Goal: Task Accomplishment & Management: Use online tool/utility

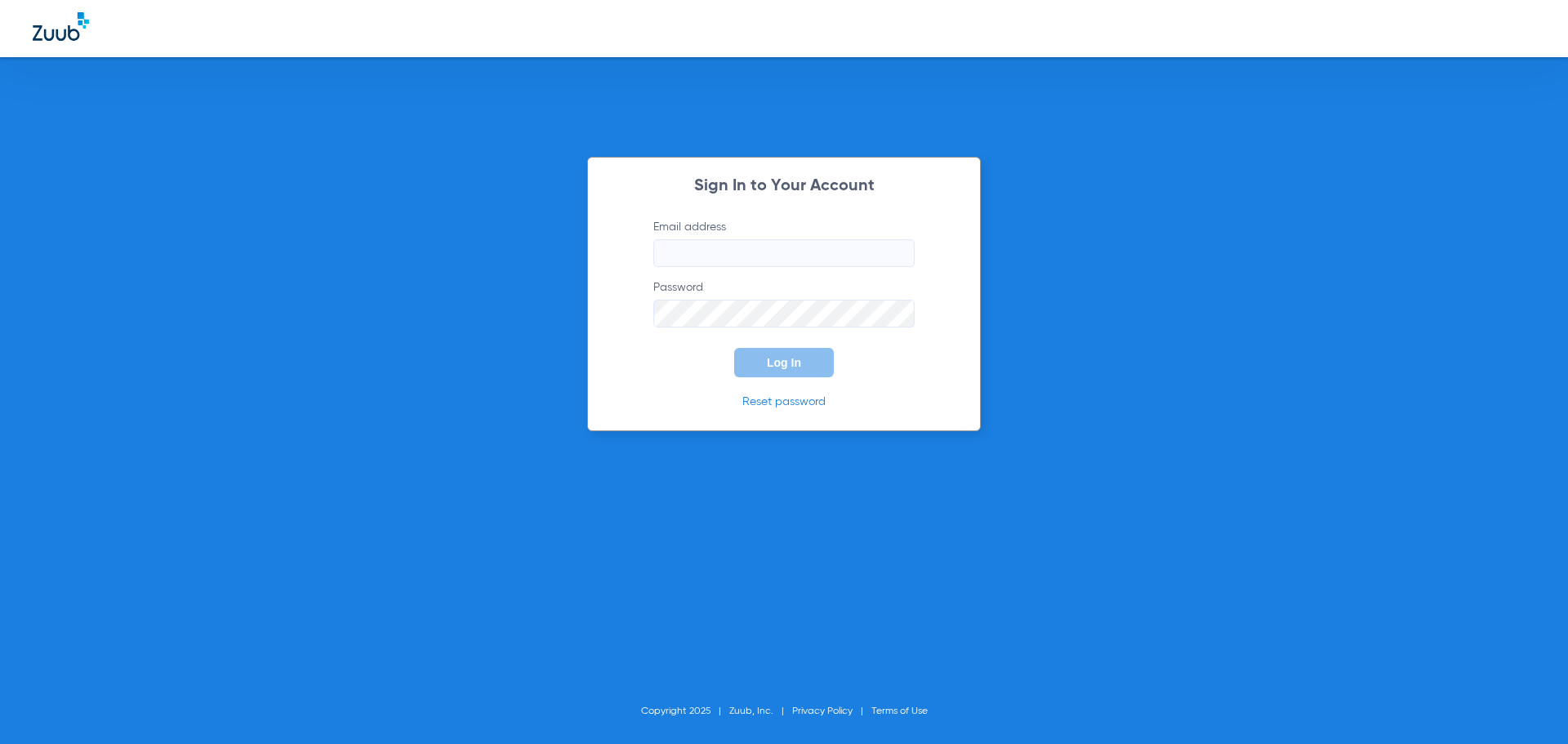
click at [780, 239] on input "Email address" at bounding box center [784, 253] width 261 height 27
type input "[EMAIL_ADDRESS][DOMAIN_NAME]"
click at [734, 348] on button "Log In" at bounding box center [783, 362] width 99 height 29
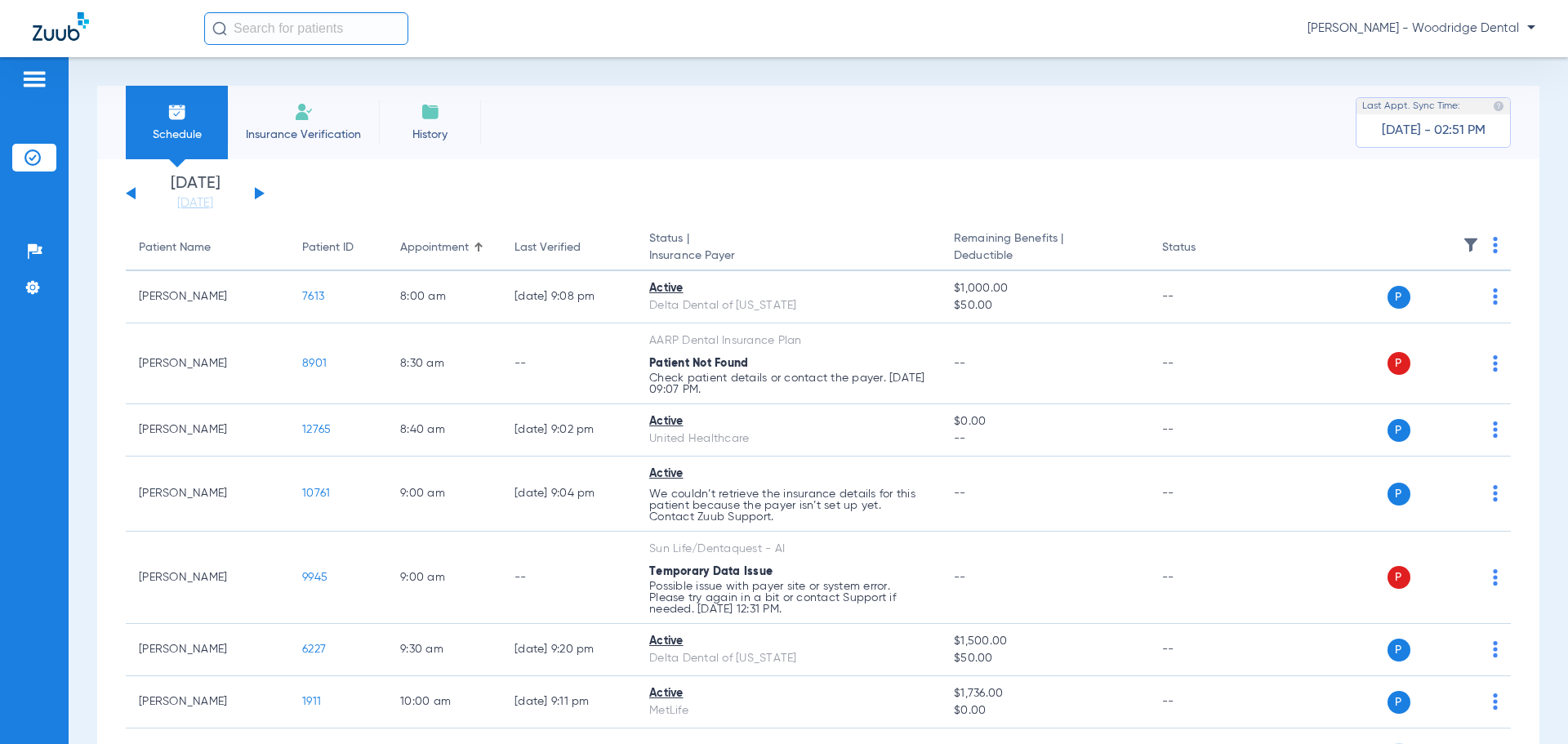
click at [302, 138] on span "Insurance Verification" at bounding box center [303, 135] width 127 height 16
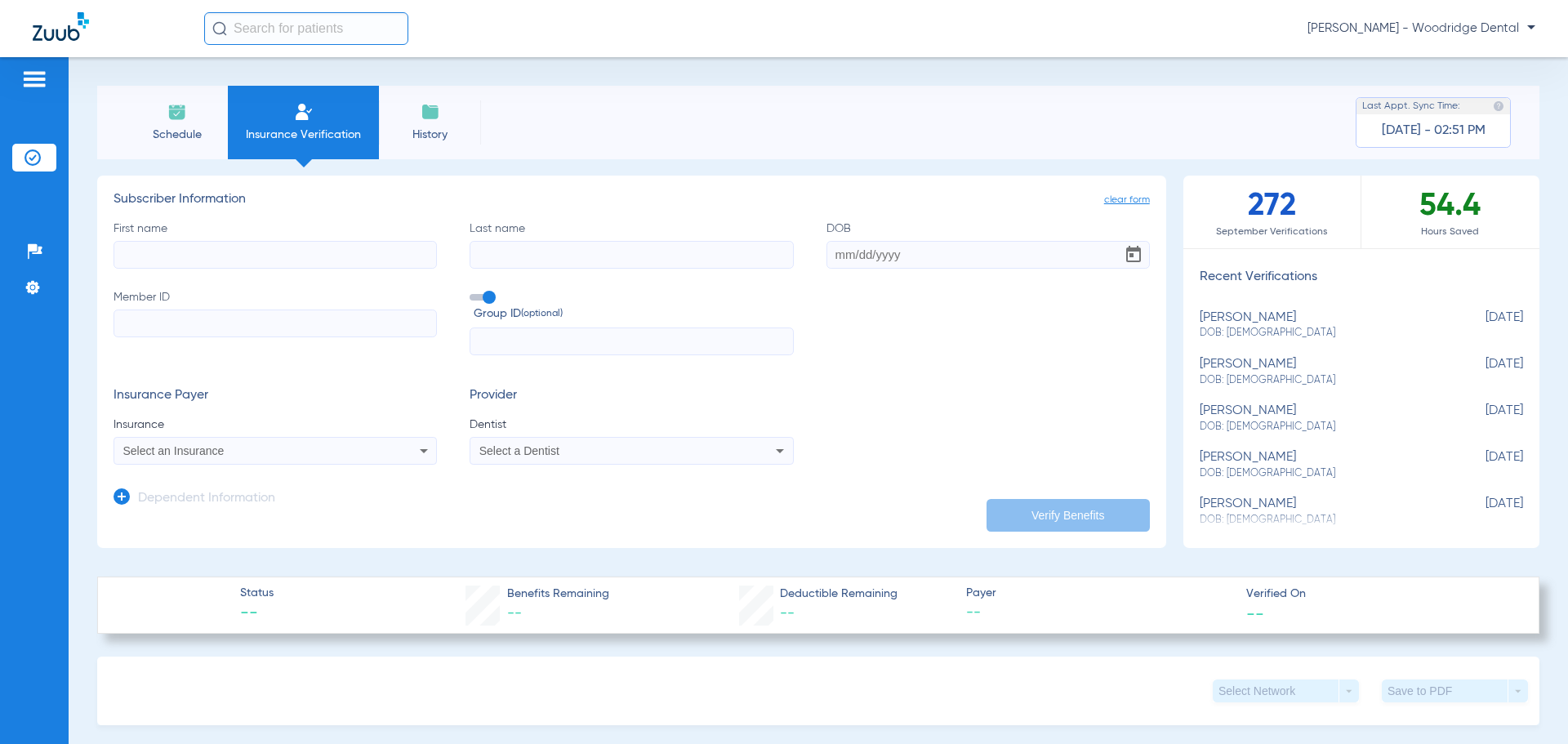
click at [404, 249] on input "First name" at bounding box center [275, 255] width 323 height 27
type input "[PERSON_NAME]"
type input "hinsberger"
type input "[DATE]"
type input "35447222"
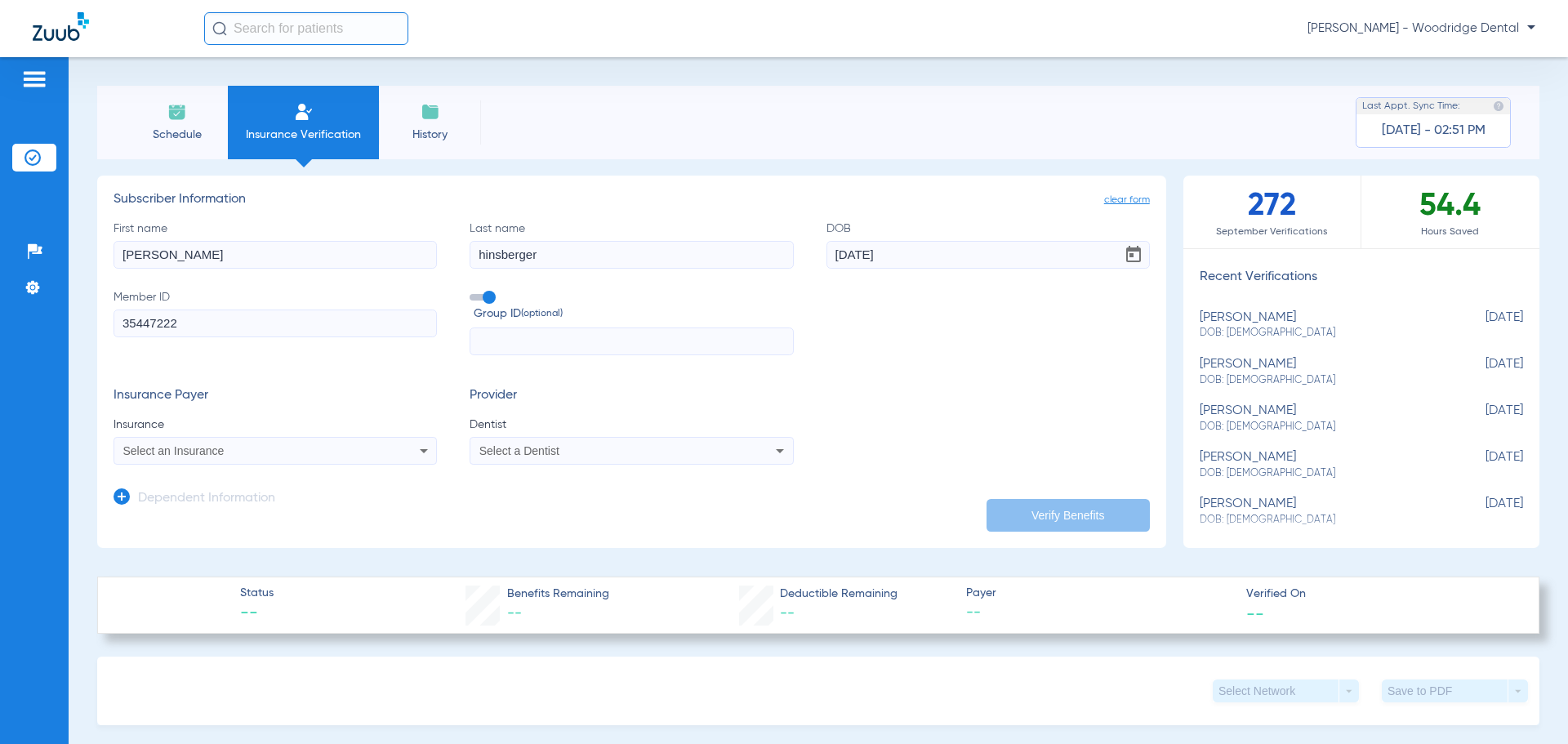
click at [337, 450] on div "Select an Insurance" at bounding box center [246, 451] width 245 height 12
type input "blue cross blue shield of il"
click at [349, 501] on mat-option "Blue Cross Blue Shield Of [US_STATE]" at bounding box center [251, 508] width 275 height 26
click at [538, 456] on span "Select a Dentist" at bounding box center [519, 451] width 80 height 13
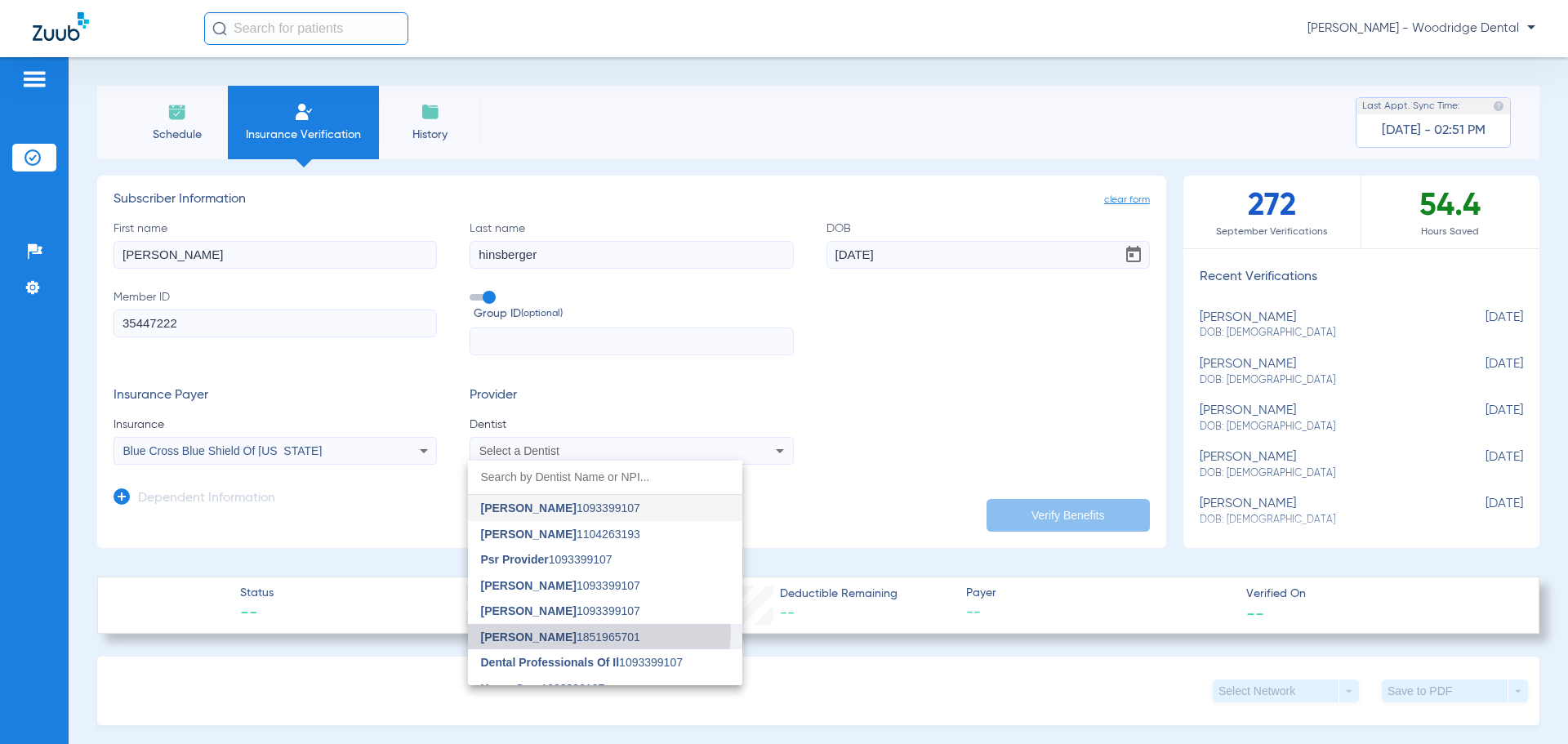
click at [596, 632] on span "[PERSON_NAME] 1851965701" at bounding box center [560, 637] width 159 height 12
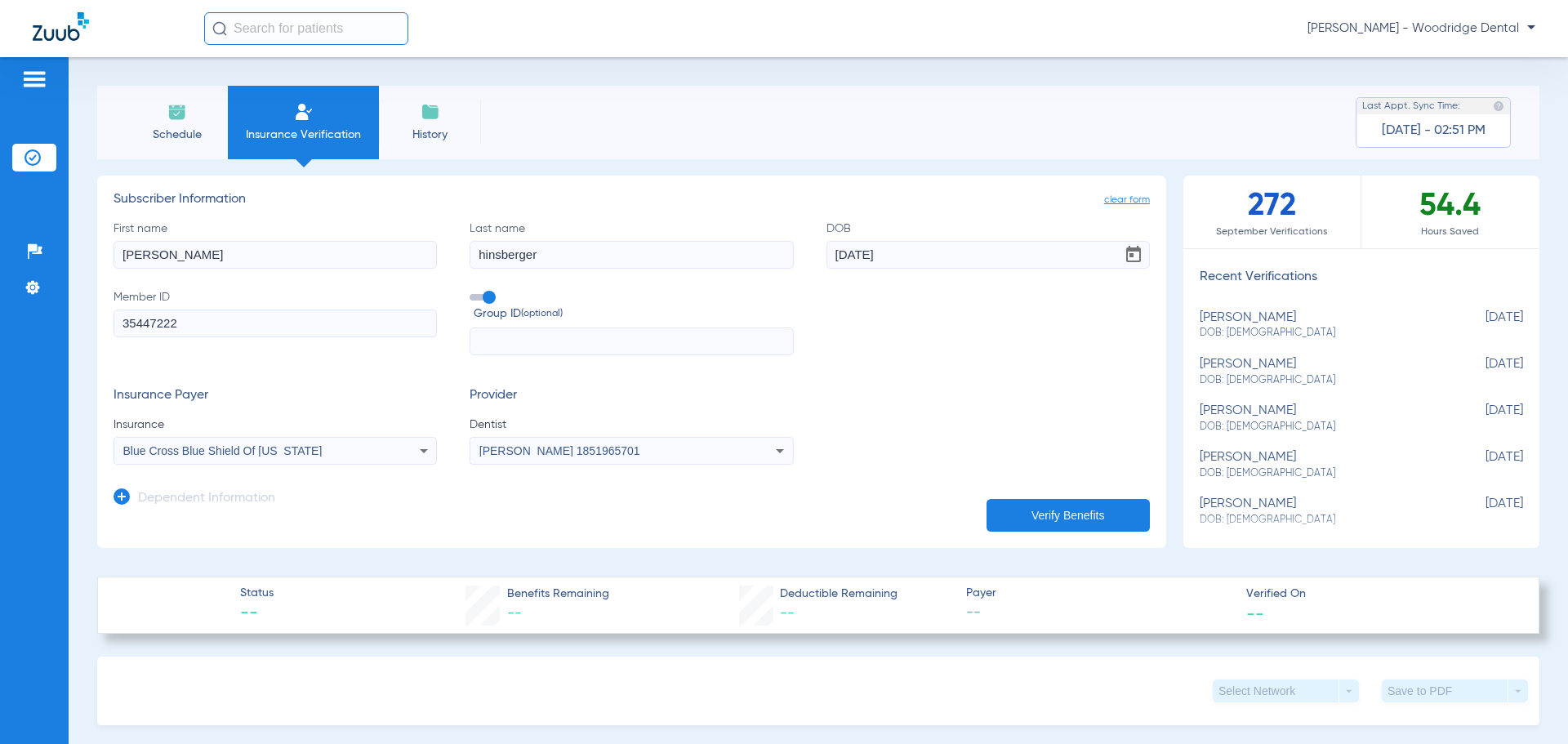
click at [1064, 514] on button "Verify Benefits" at bounding box center [1068, 516] width 163 height 33
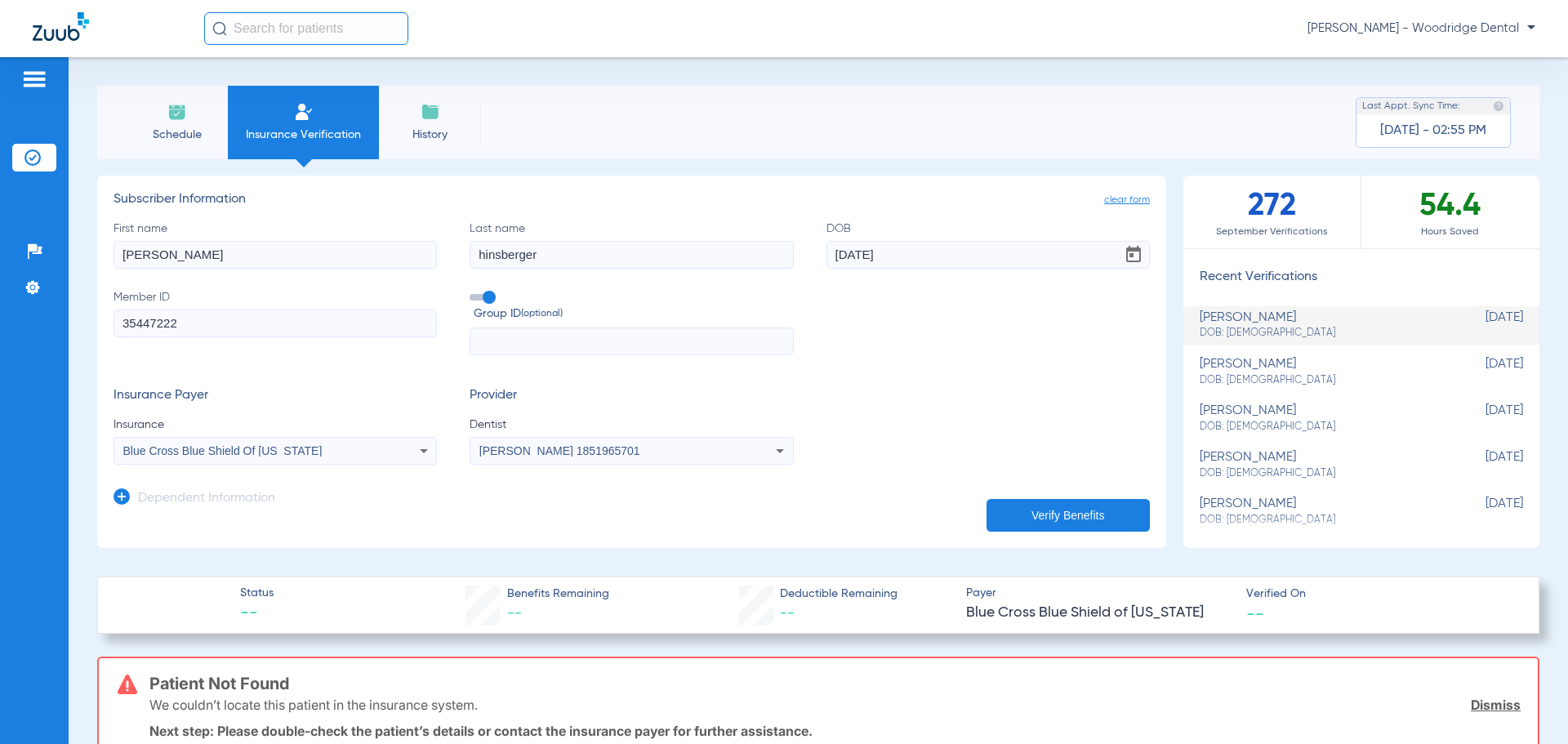
drag, startPoint x: 353, startPoint y: 256, endPoint x: 86, endPoint y: 243, distance: 267.3
click at [86, 243] on div "Schedule Insurance Verification History Last Appt. Sync Time: [DATE] - 02:55 PM…" at bounding box center [818, 401] width 1500 height 687
type input "[PERSON_NAME]"
drag, startPoint x: 914, startPoint y: 256, endPoint x: 716, endPoint y: 256, distance: 198.0
click at [716, 256] on div "First name [PERSON_NAME] Last name [PERSON_NAME] DOB [DEMOGRAPHIC_DATA] Member …" at bounding box center [632, 288] width 1037 height 136
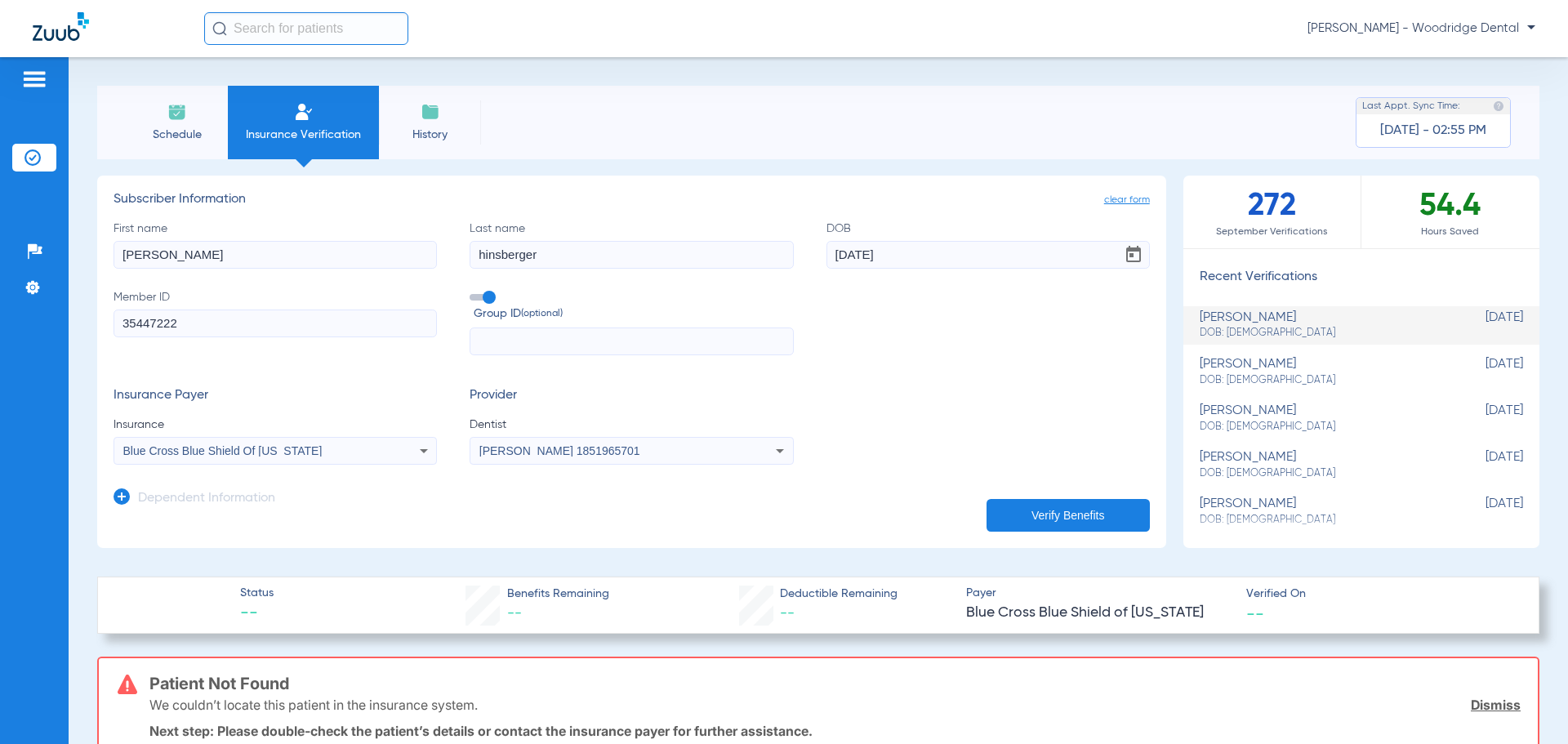
type input "[DATE]"
drag, startPoint x: 232, startPoint y: 323, endPoint x: 0, endPoint y: 299, distance: 233.2
click at [0, 299] on div "Patients Insurance Verification Setup Help Center Settings Schedule Insurance V…" at bounding box center [784, 429] width 1568 height 744
type input "337864020"
click at [1021, 508] on button "Verify Benefits" at bounding box center [1068, 516] width 163 height 33
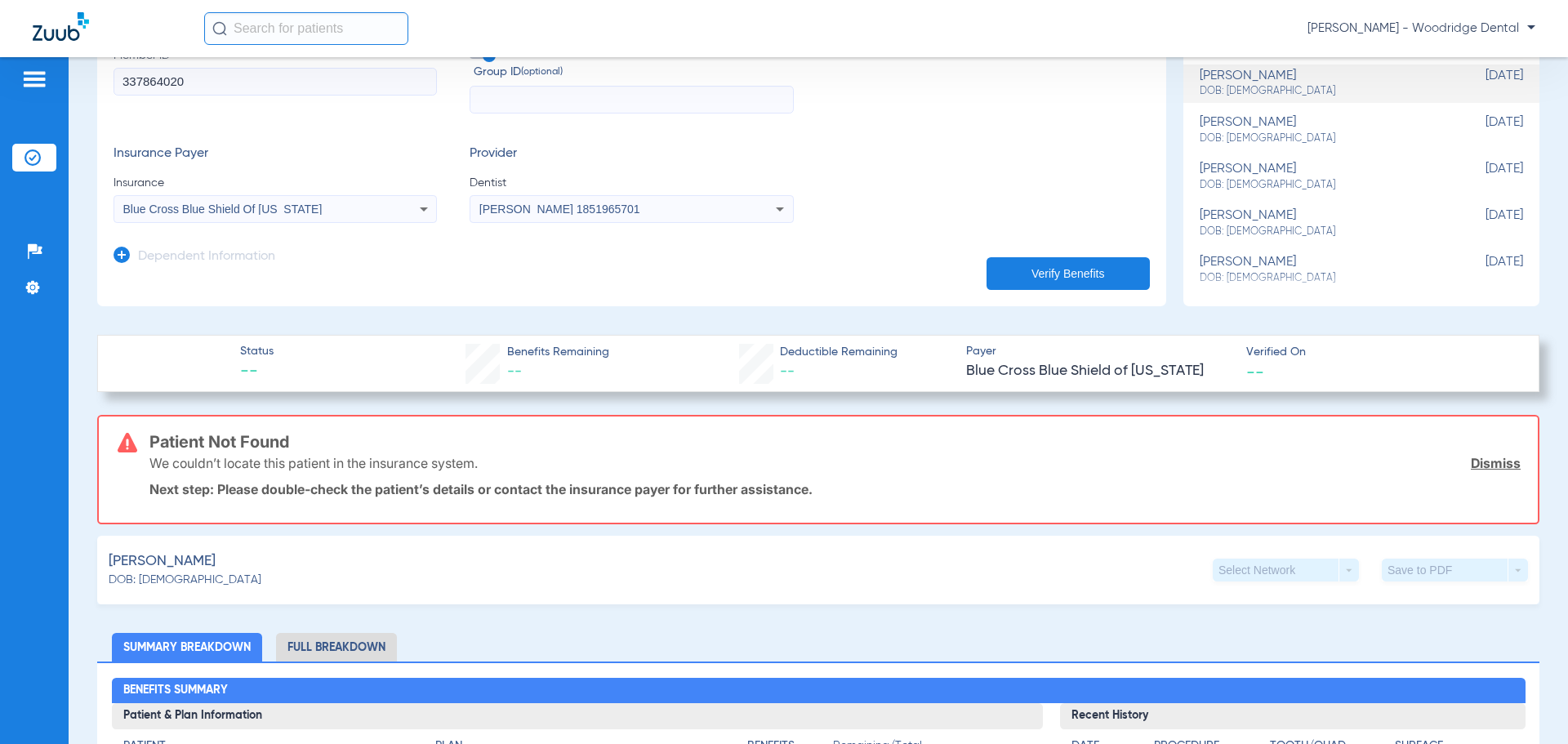
scroll to position [327, 0]
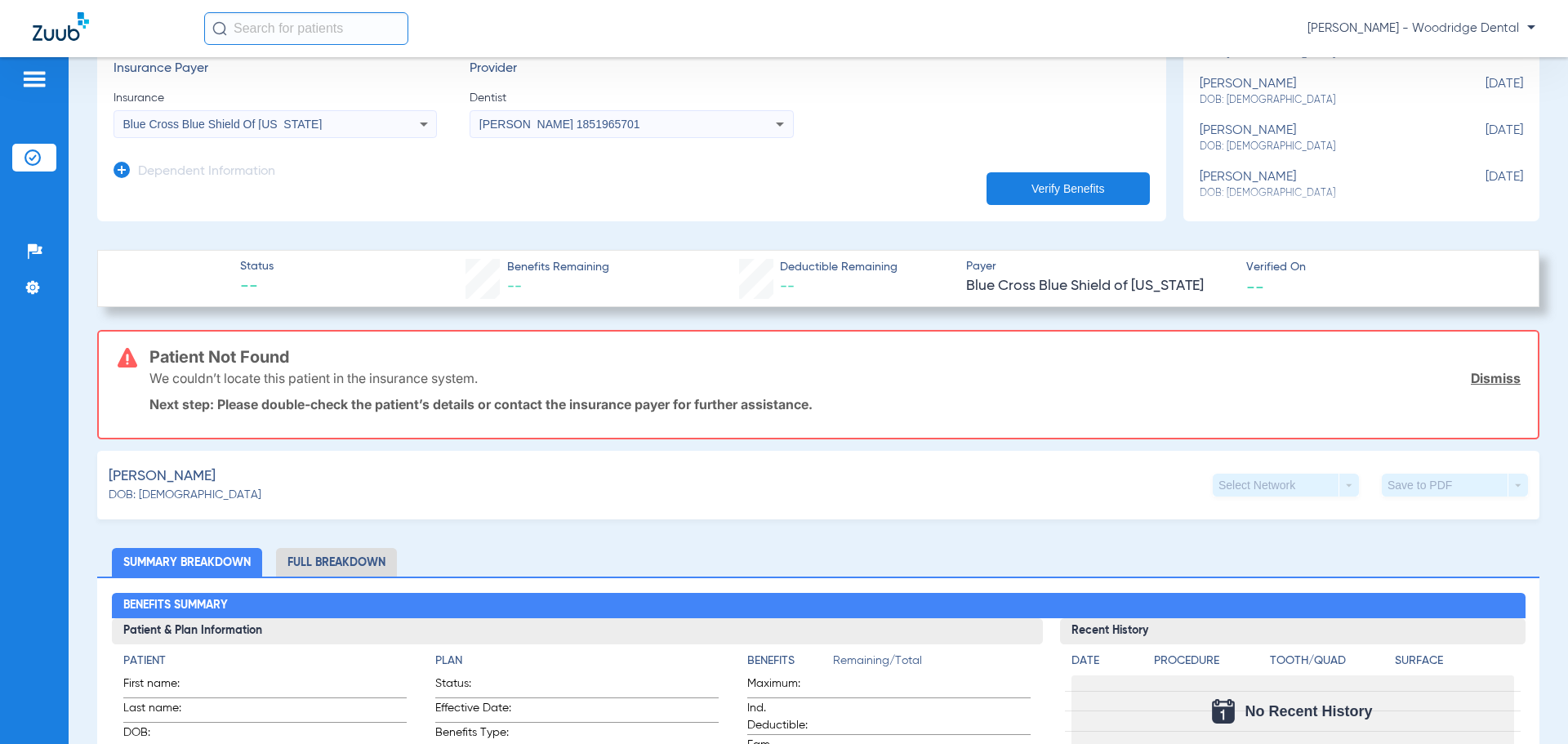
click at [426, 132] on icon at bounding box center [423, 123] width 19 height 19
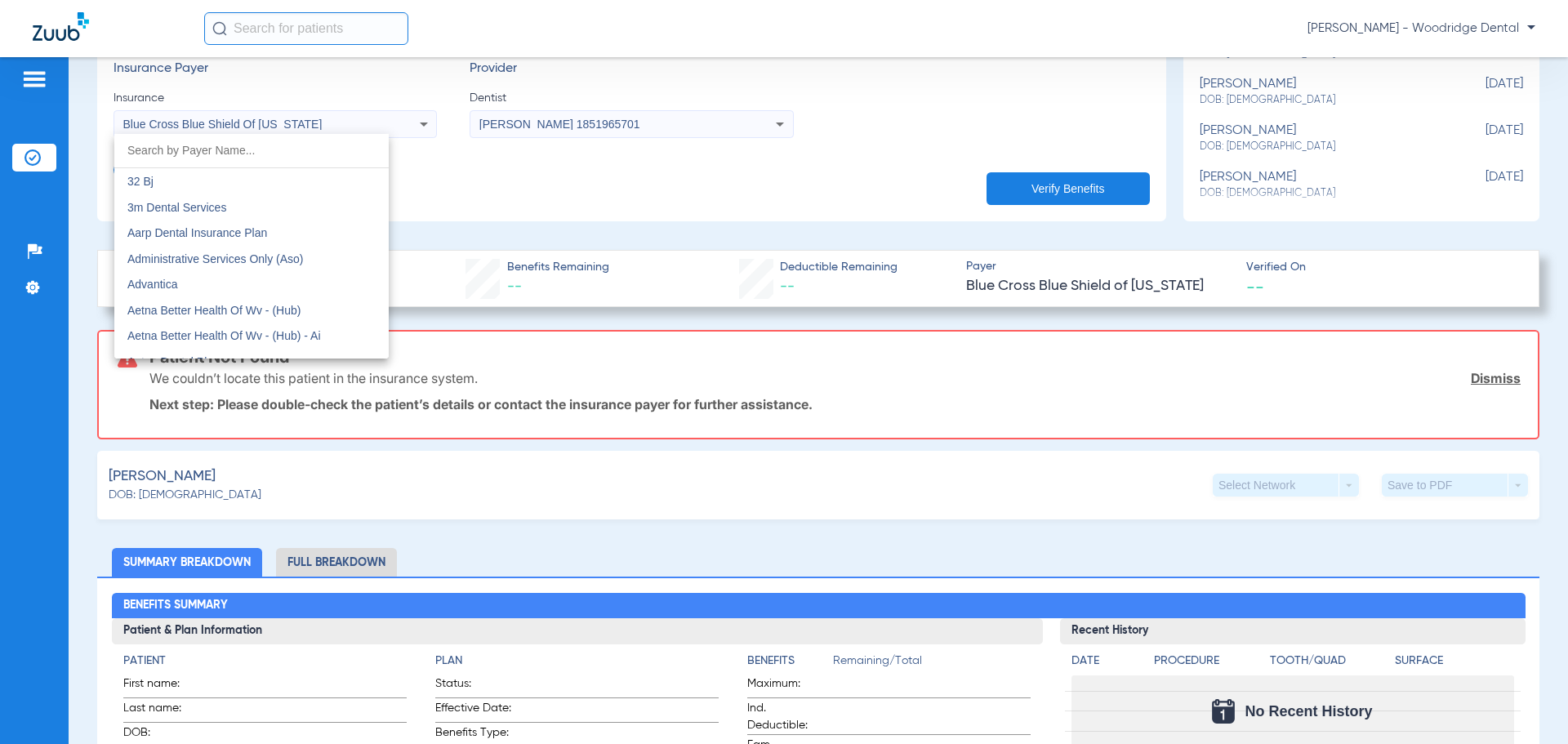
scroll to position [1225, 0]
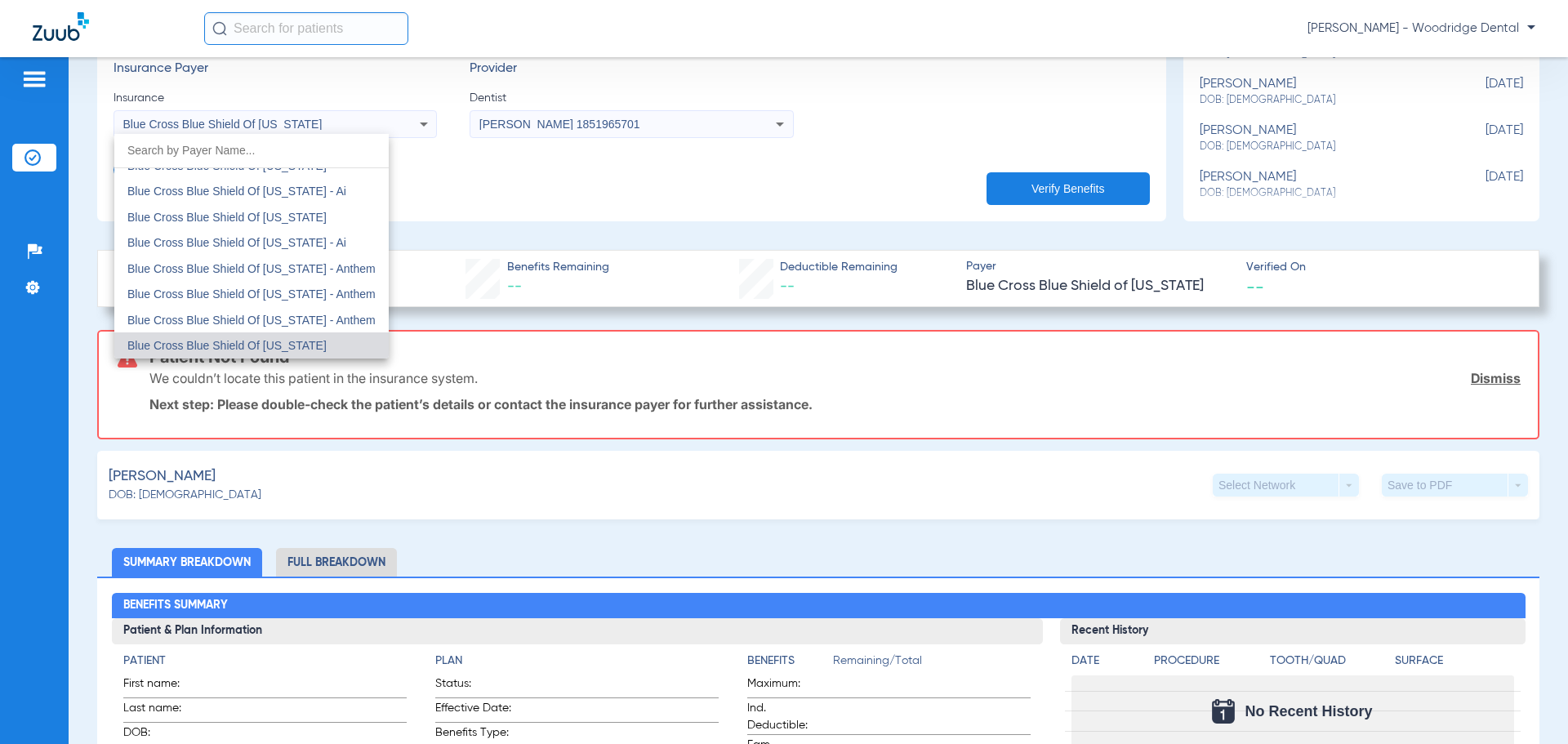
click at [288, 156] on input "dropdown search" at bounding box center [251, 151] width 275 height 34
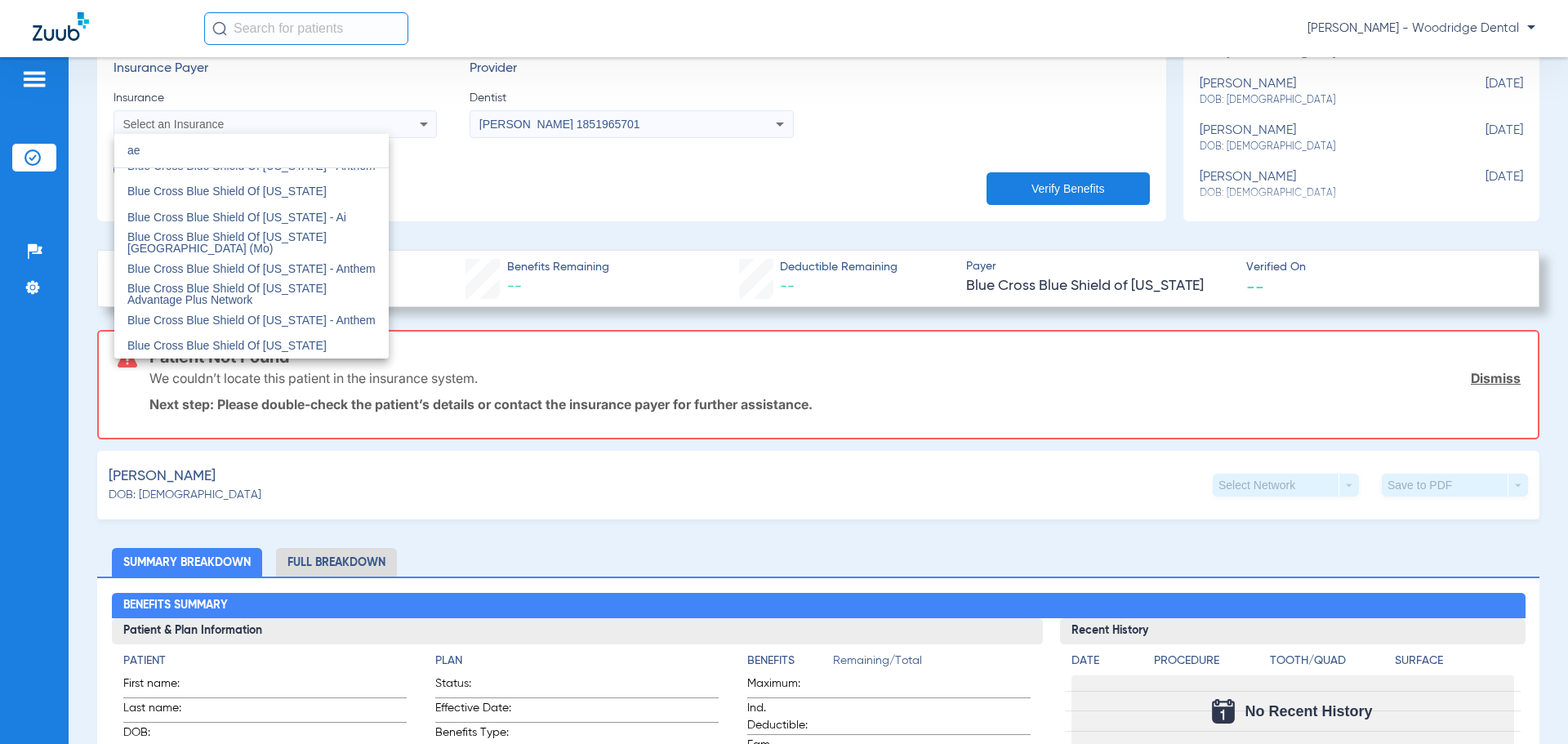
scroll to position [0, 0]
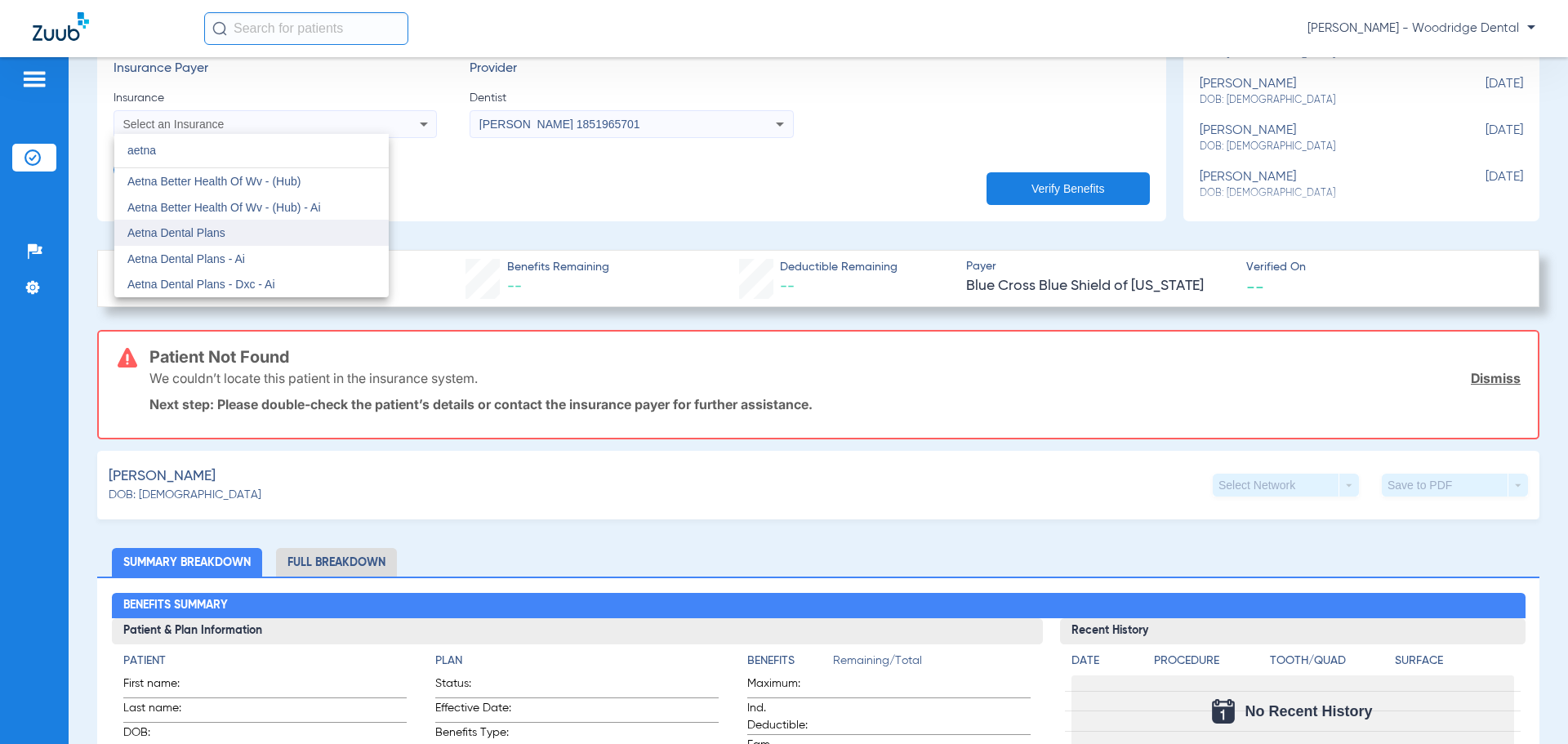
type input "aetna"
click at [259, 244] on mat-option "Aetna Dental Plans" at bounding box center [251, 233] width 275 height 26
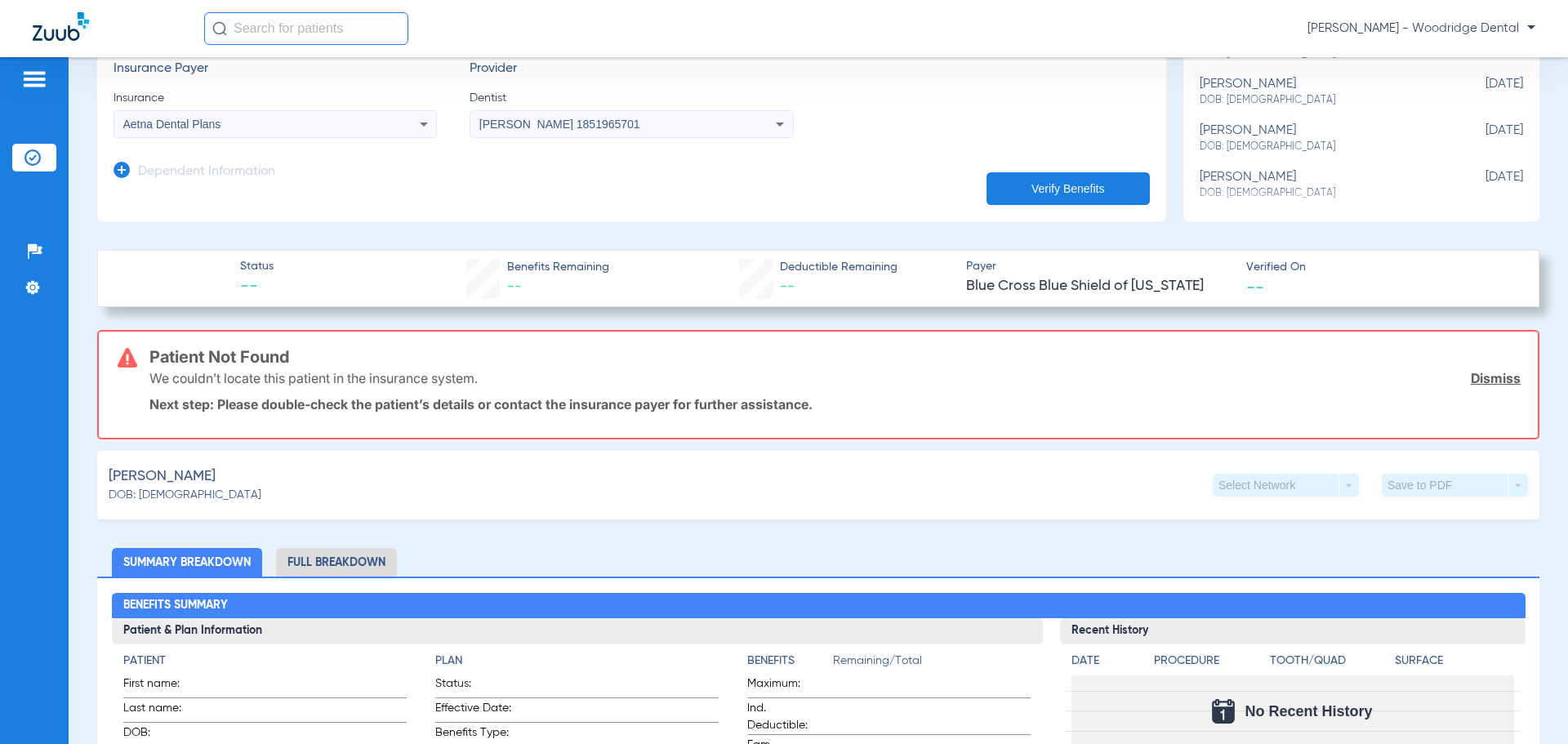
click at [1082, 183] on button "Verify Benefits" at bounding box center [1068, 189] width 163 height 33
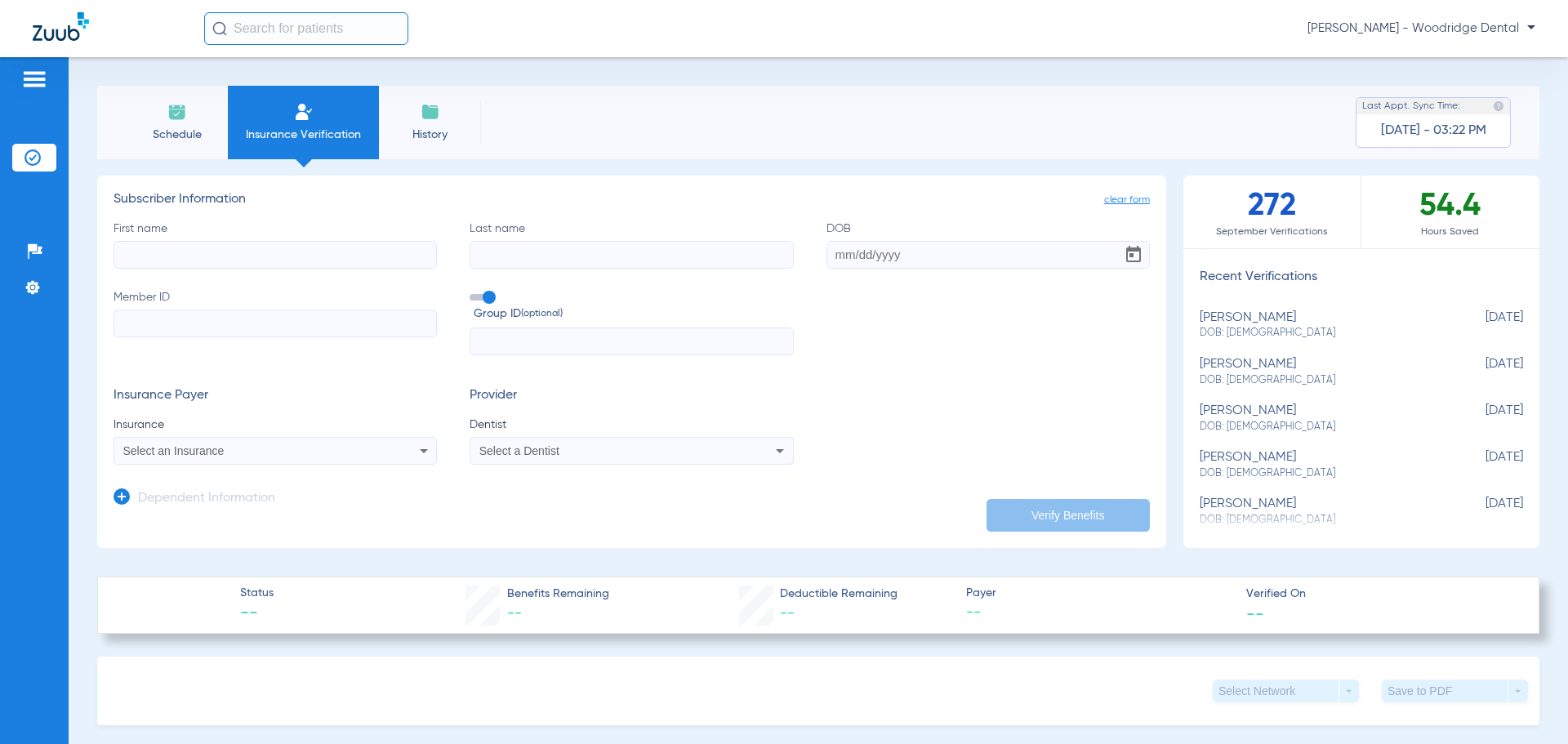
click at [281, 257] on input "First name" at bounding box center [275, 255] width 323 height 27
drag, startPoint x: 232, startPoint y: 253, endPoint x: 14, endPoint y: 221, distance: 220.3
click at [14, 221] on div "Patients Insurance Verification Setup Help Center Settings Schedule Insurance V…" at bounding box center [784, 429] width 1568 height 744
type input "[PERSON_NAME]"
type input "hinsberger"
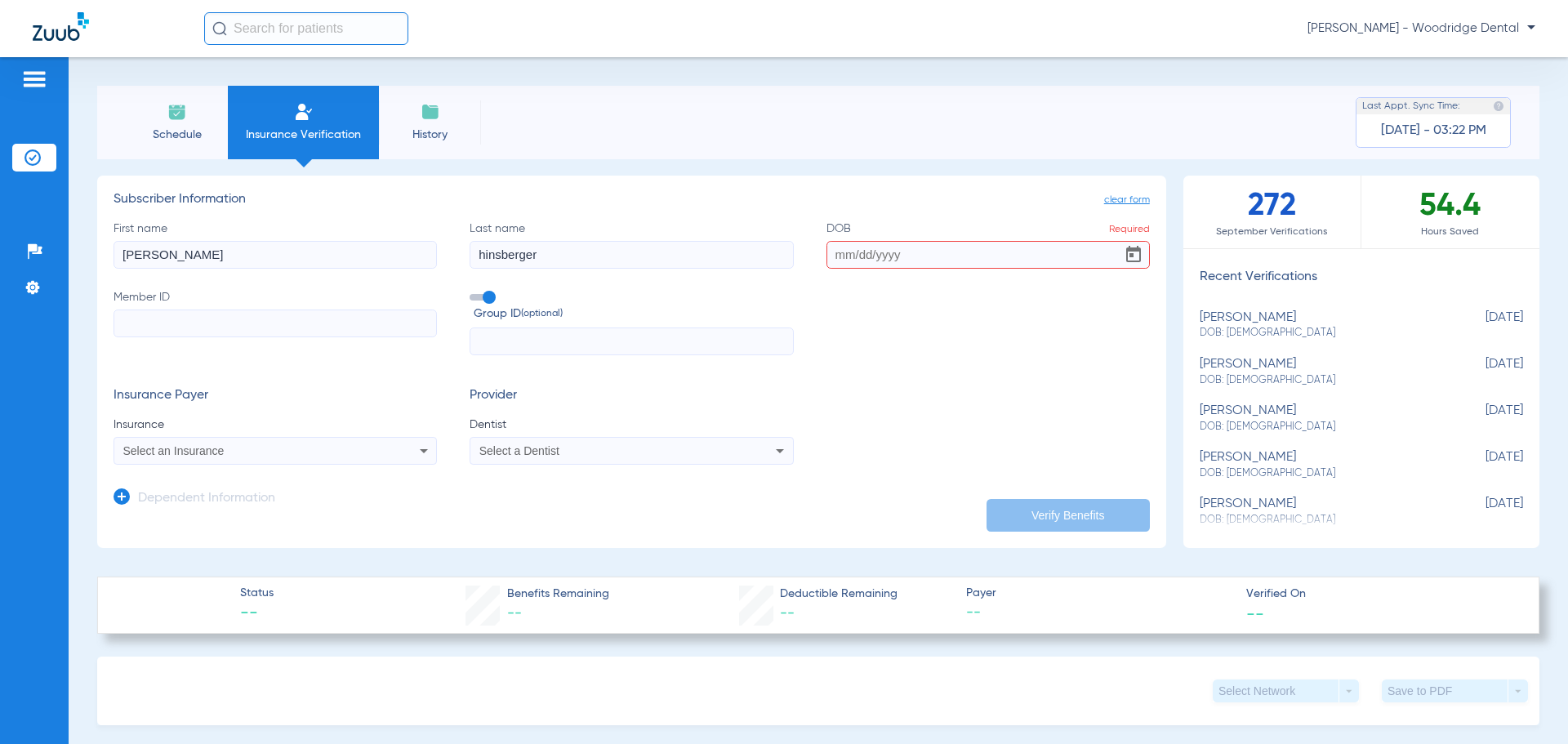
click at [996, 252] on input "DOB Required" at bounding box center [988, 255] width 323 height 27
type input "[DATE]"
click at [317, 322] on input "Member ID" at bounding box center [275, 323] width 323 height 27
type input "337864020"
click at [267, 447] on div "Select an Insurance" at bounding box center [246, 451] width 245 height 12
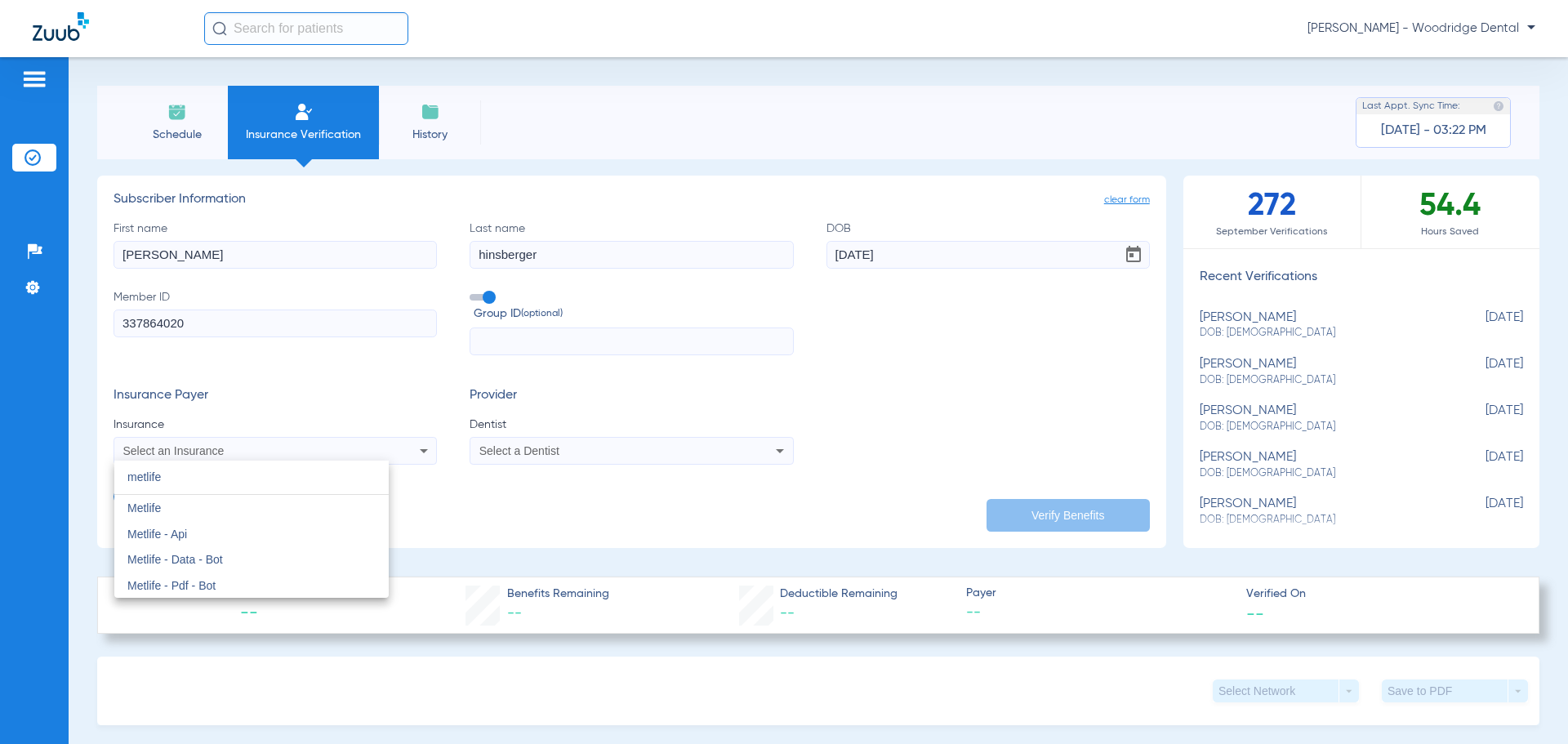
type input "metlife"
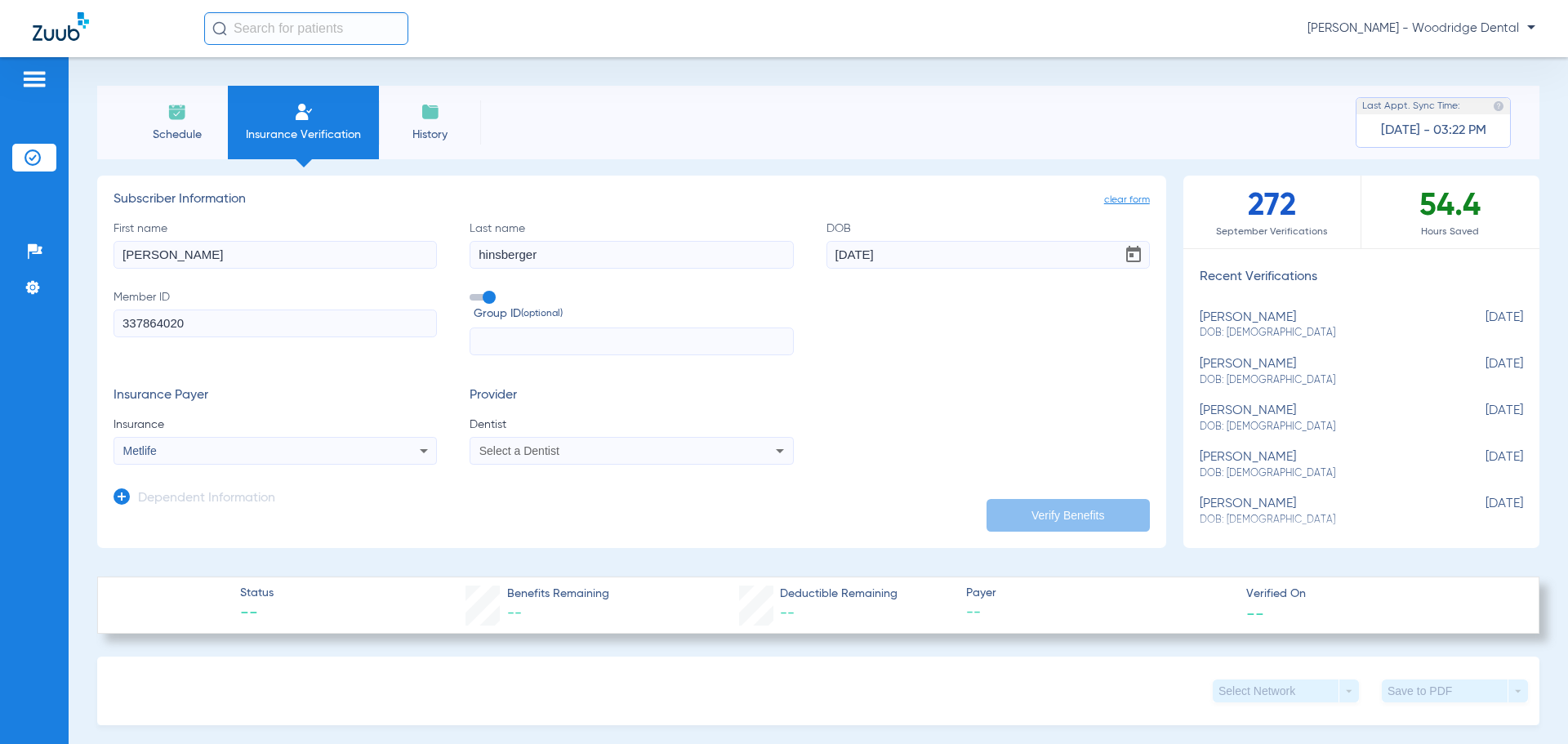
click at [585, 446] on div "Select a Dentist" at bounding box center [601, 451] width 245 height 12
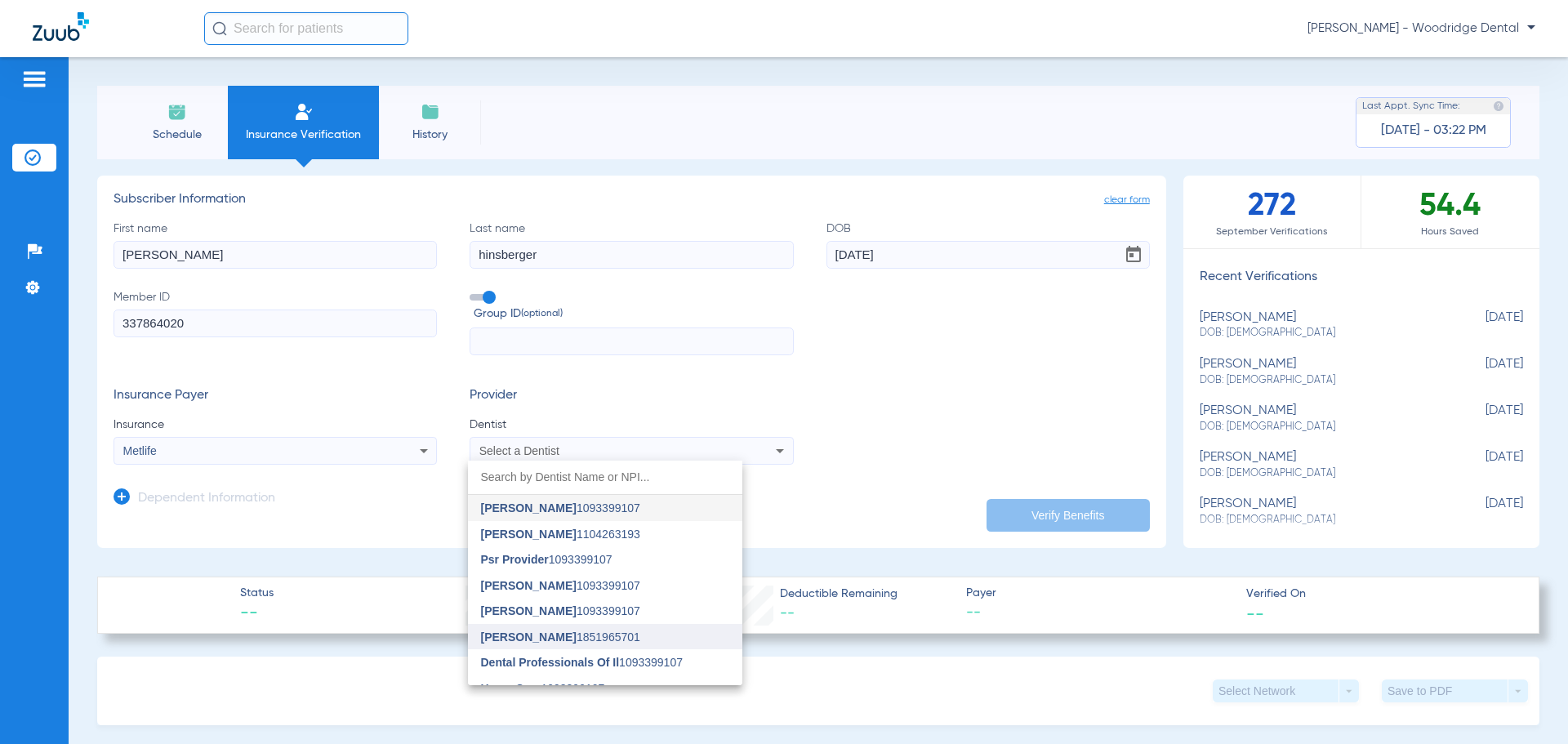
click at [614, 630] on mat-option "[PERSON_NAME] 1851965701" at bounding box center [605, 637] width 275 height 26
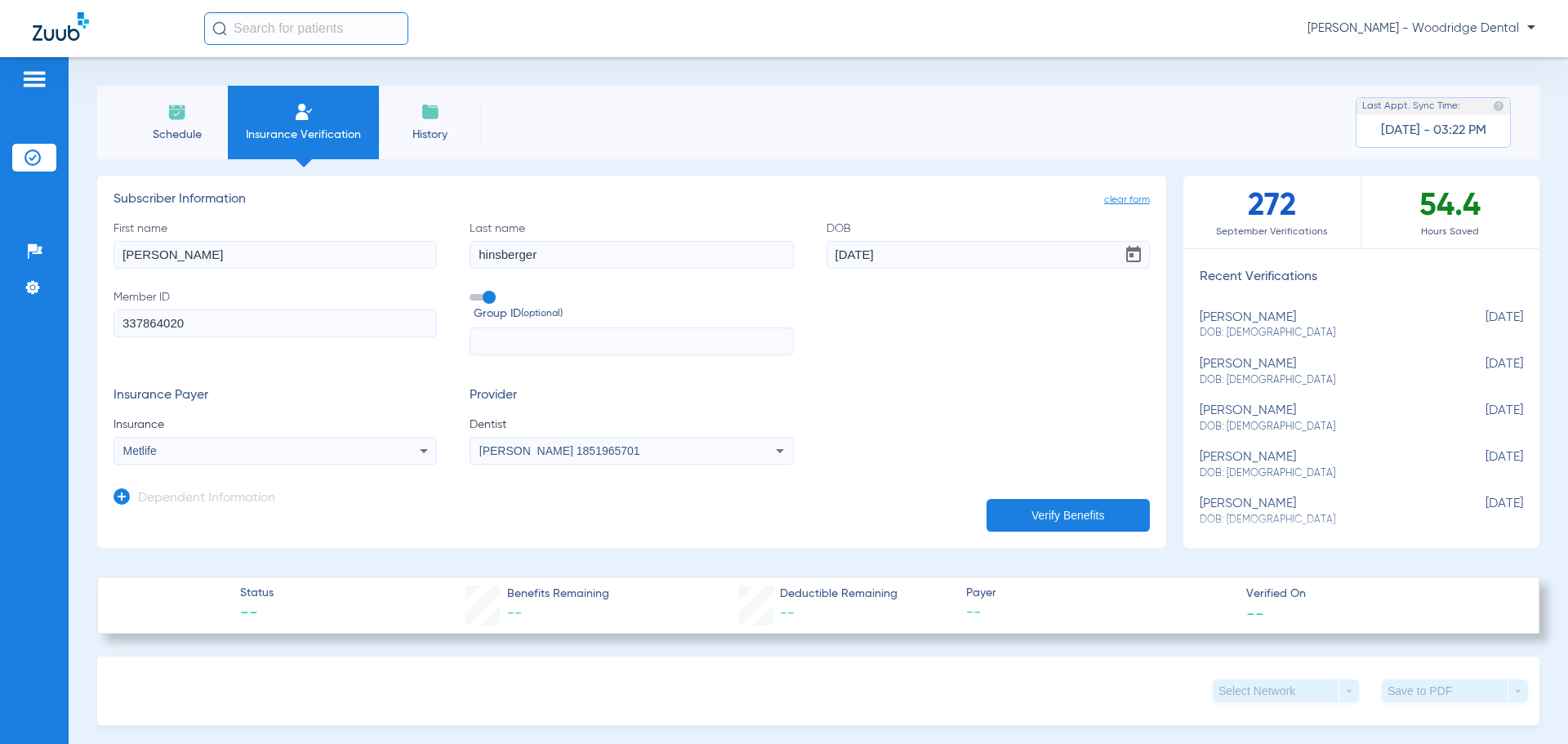
click at [1112, 506] on button "Verify Benefits" at bounding box center [1068, 516] width 163 height 33
click at [614, 346] on input "text" at bounding box center [632, 341] width 323 height 27
type input "303341"
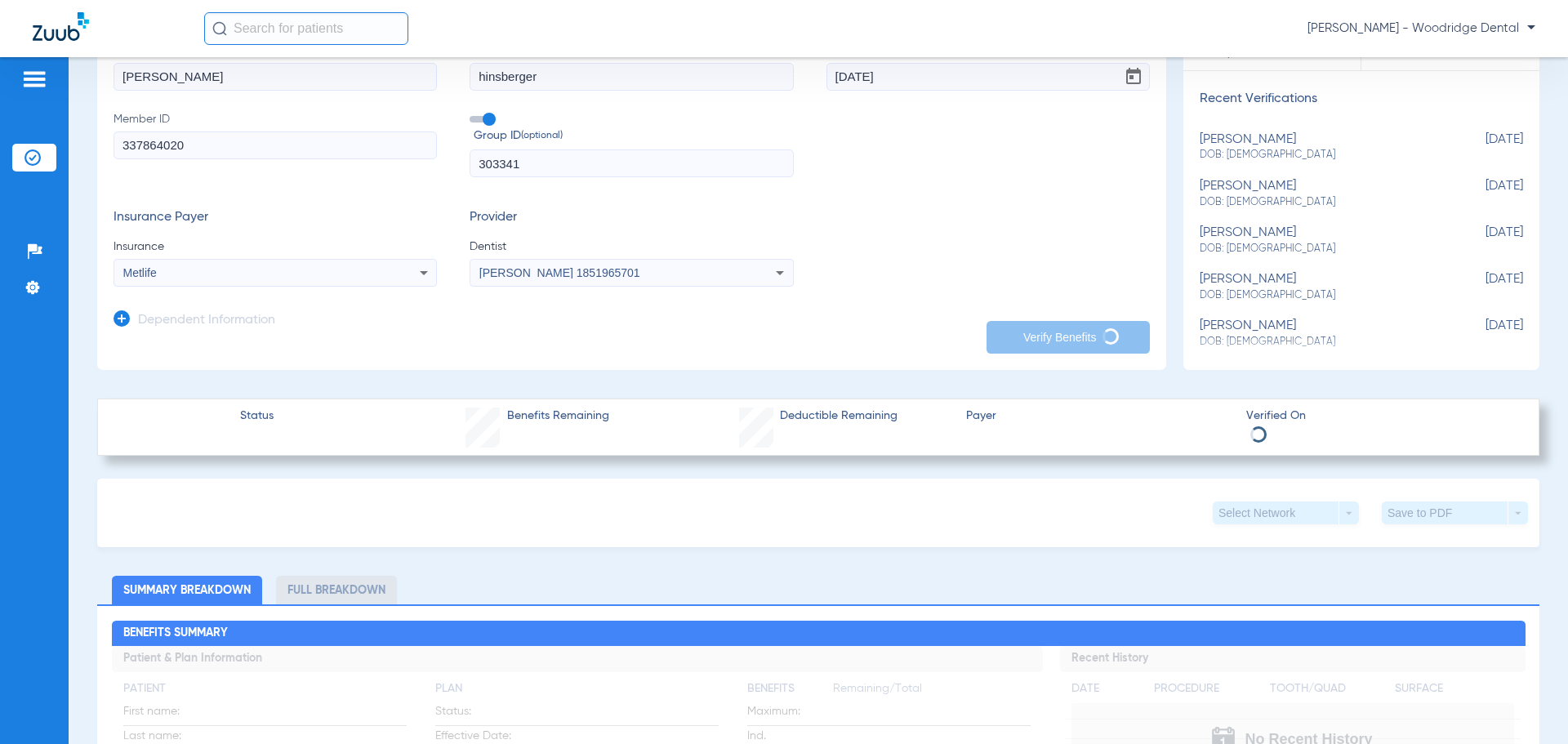
scroll to position [81, 0]
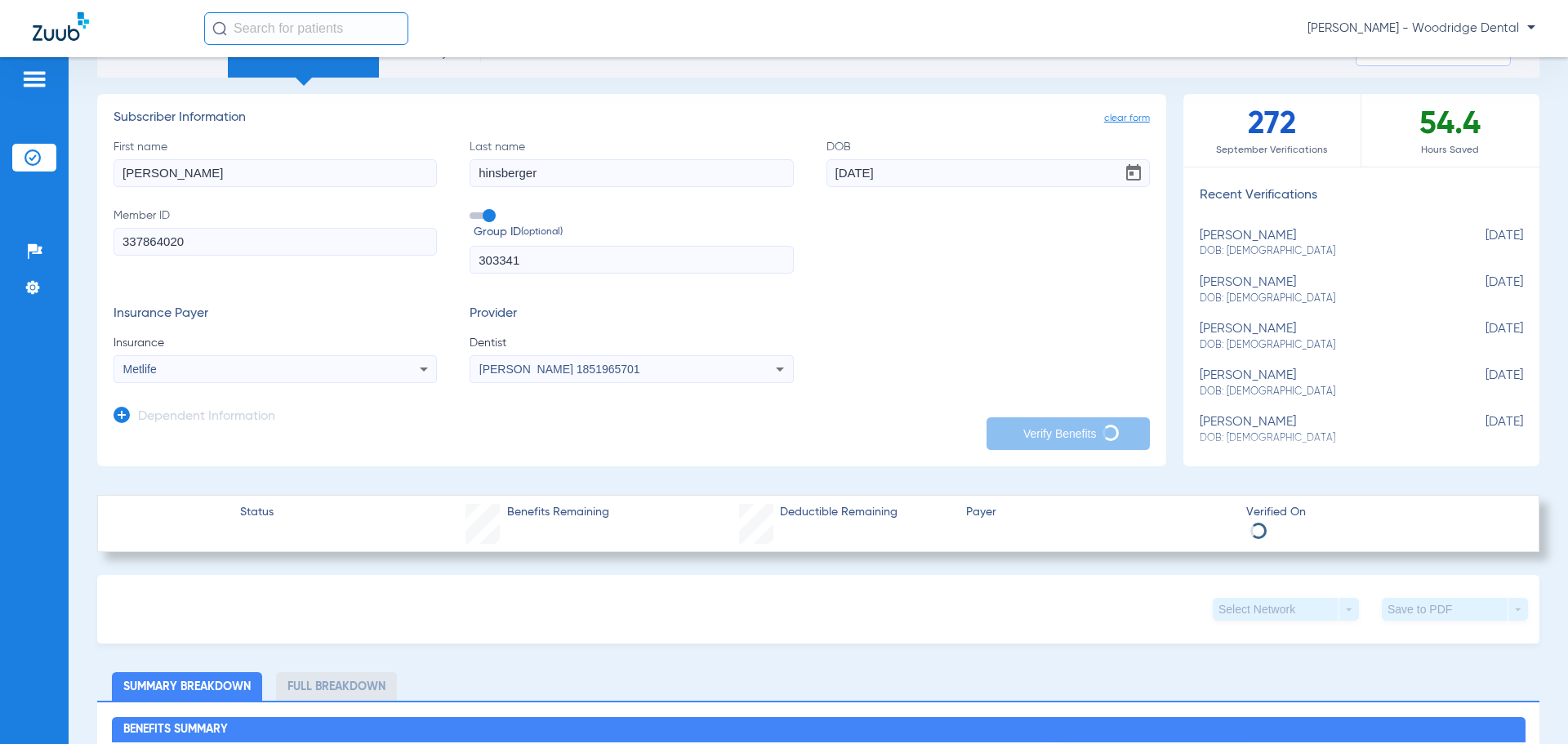
click at [1221, 288] on div "[PERSON_NAME] DOB: [DEMOGRAPHIC_DATA]" at bounding box center [1321, 290] width 242 height 30
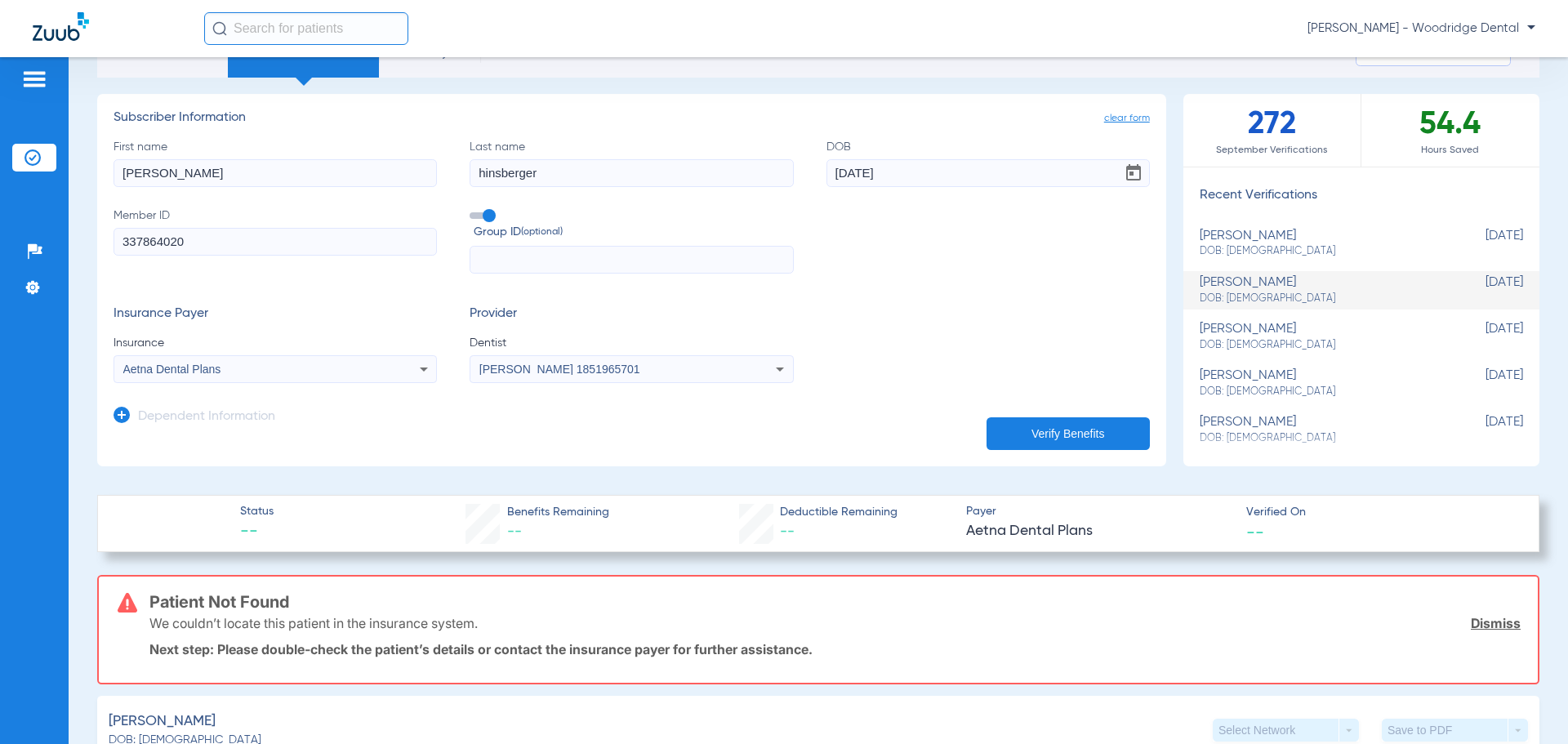
click at [570, 253] on input "text" at bounding box center [632, 259] width 323 height 27
click at [423, 377] on icon at bounding box center [423, 369] width 19 height 19
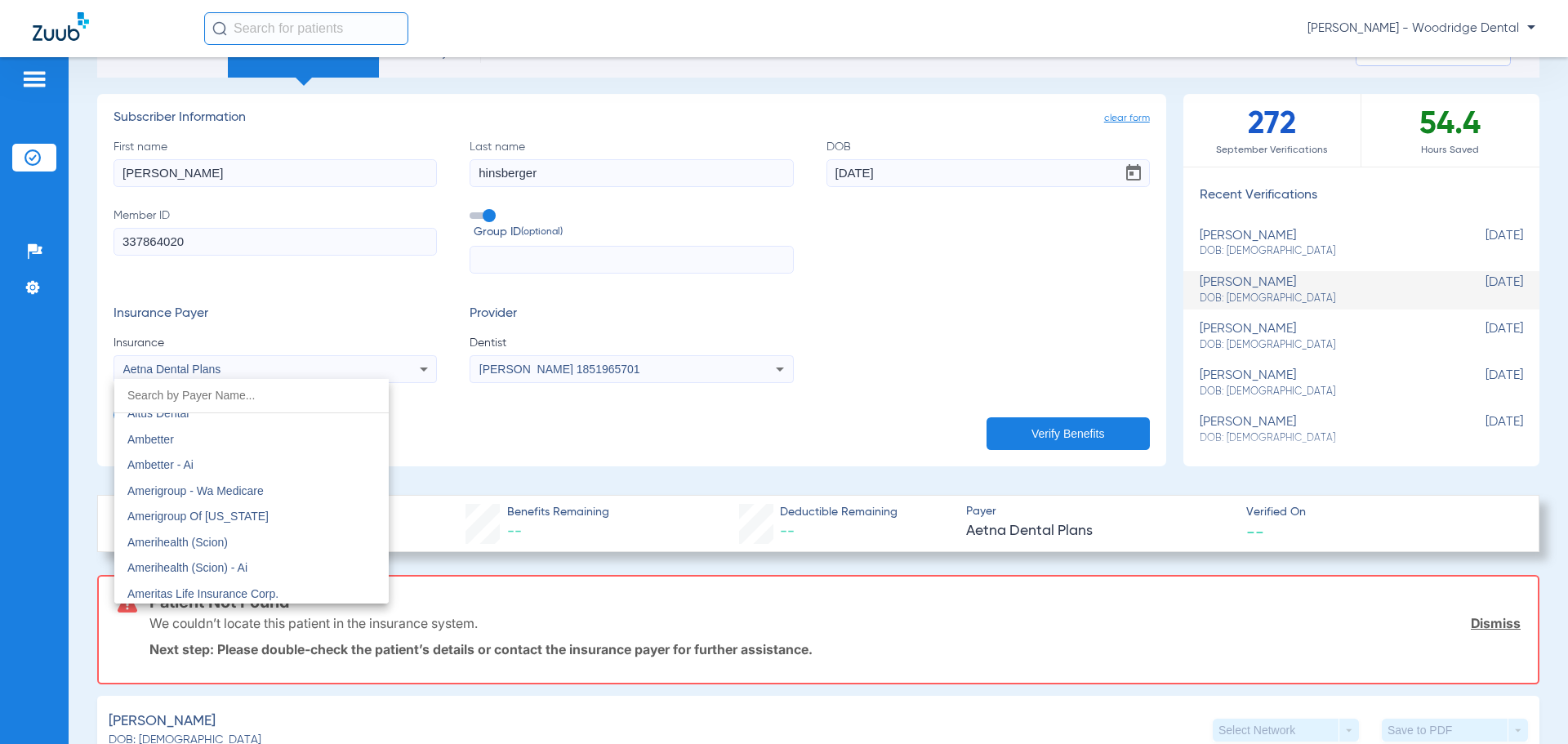
scroll to position [751, 0]
click at [266, 393] on input "dropdown search" at bounding box center [251, 395] width 275 height 34
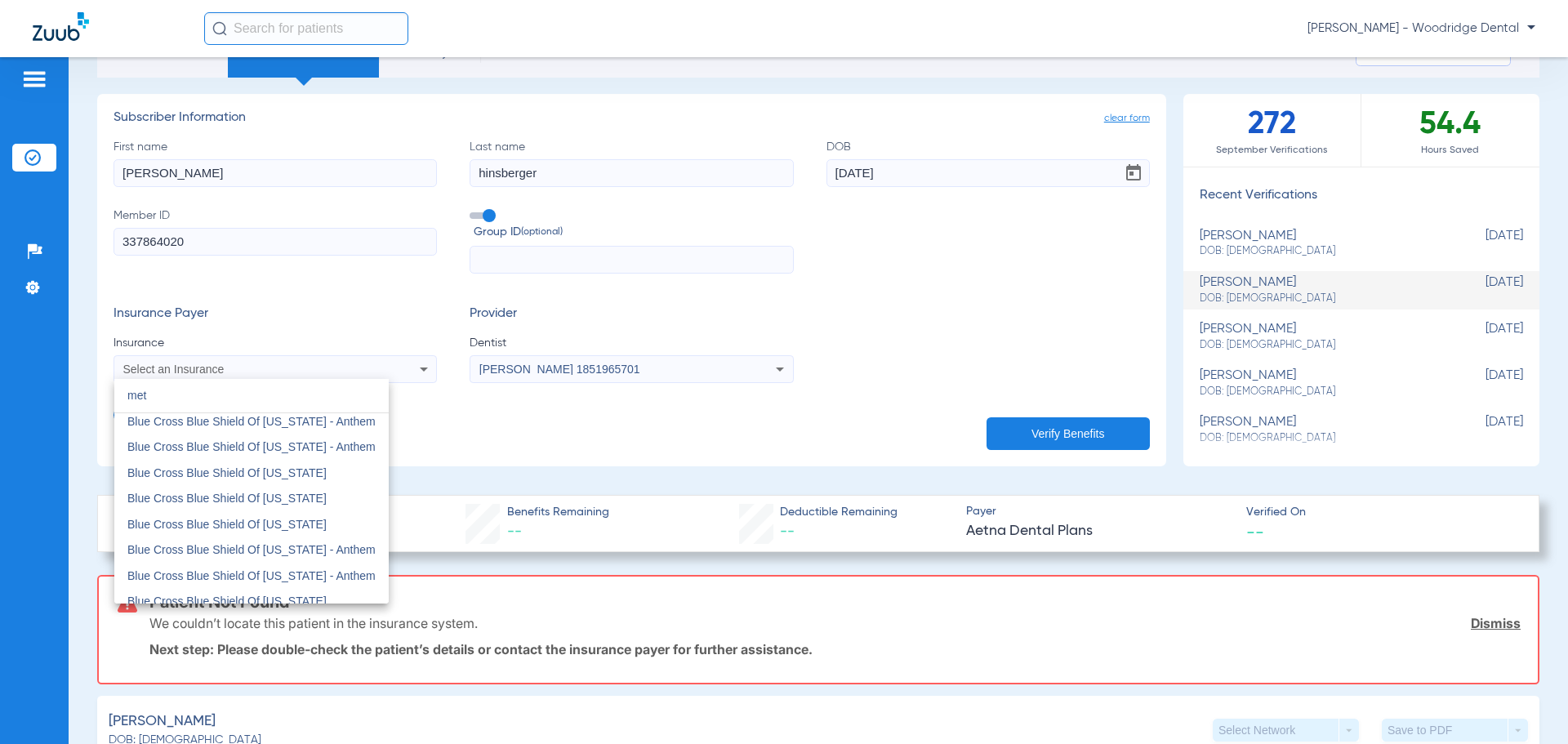
scroll to position [0, 0]
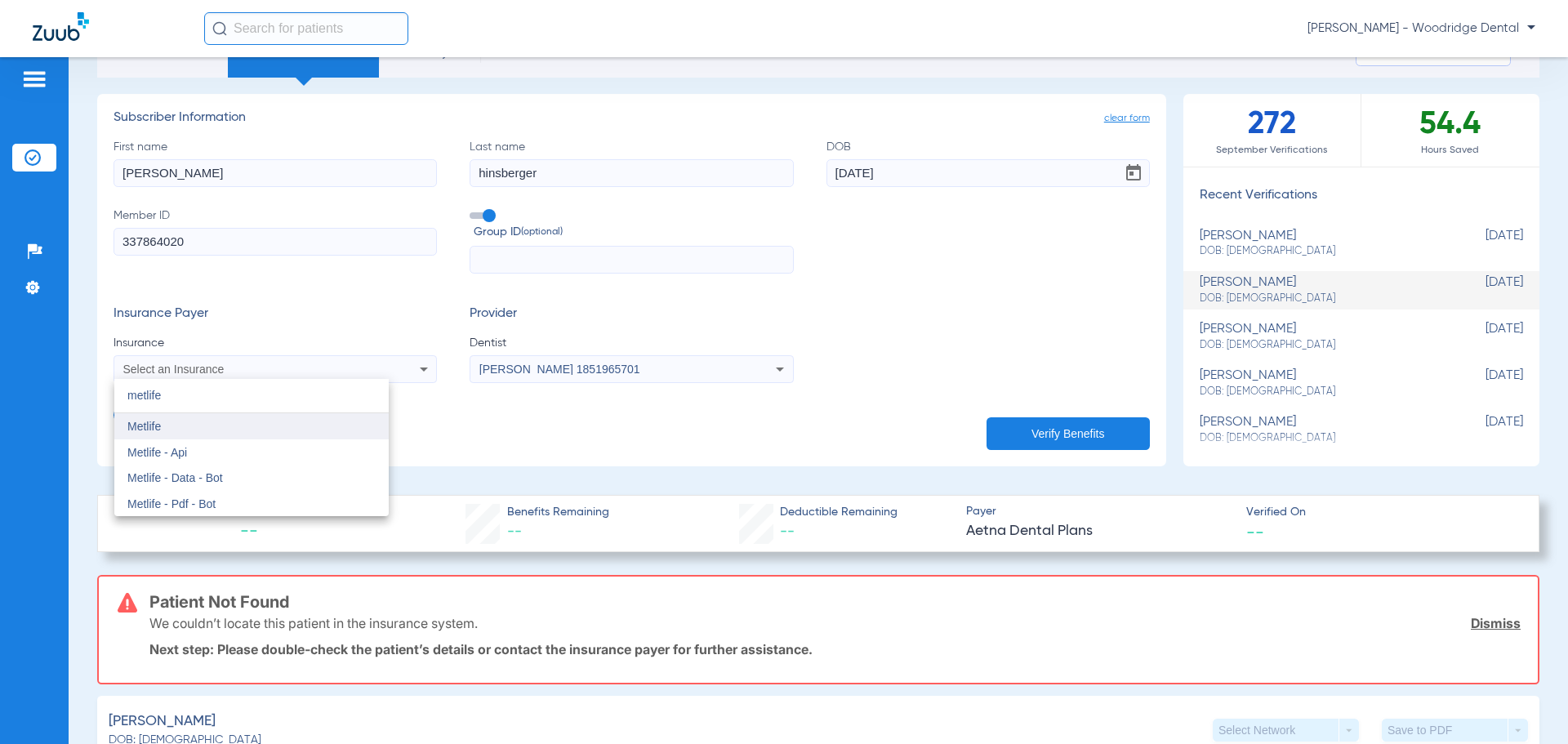
type input "metlife"
click at [261, 423] on mat-option "Metlife" at bounding box center [251, 426] width 275 height 26
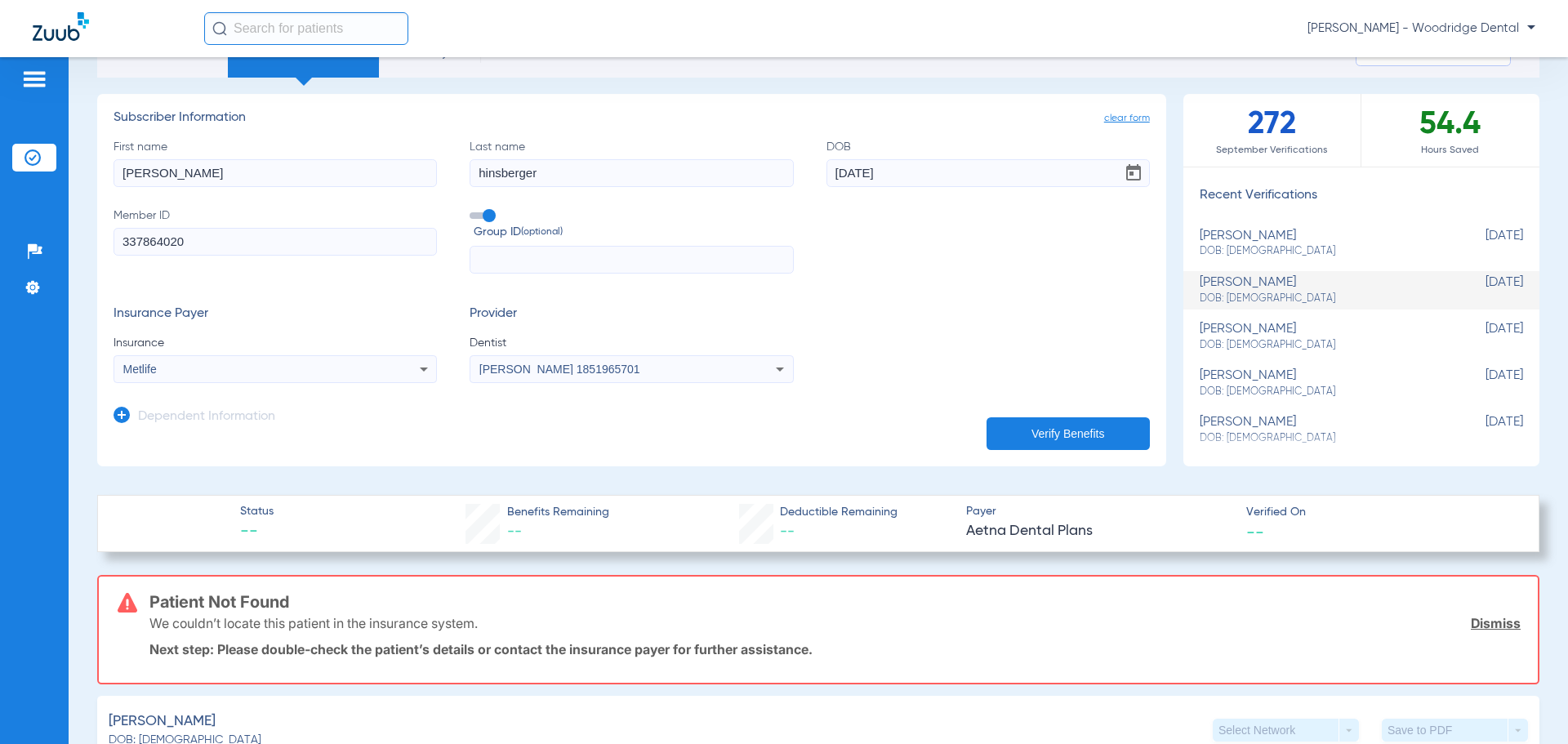
click at [711, 266] on input "text" at bounding box center [632, 259] width 323 height 27
type input "303341"
click at [1117, 426] on button "Verify Benefits" at bounding box center [1068, 434] width 163 height 33
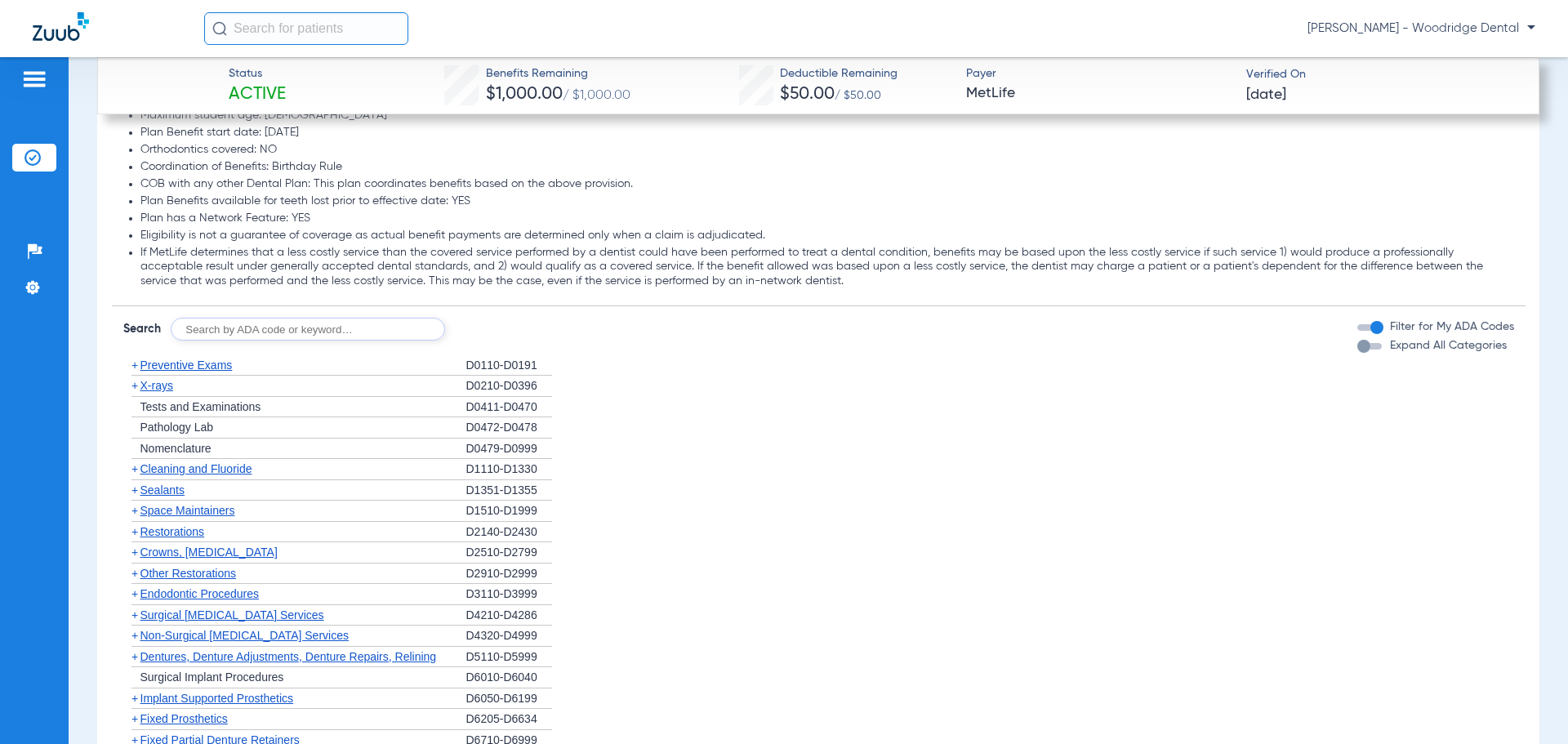
scroll to position [2369, 0]
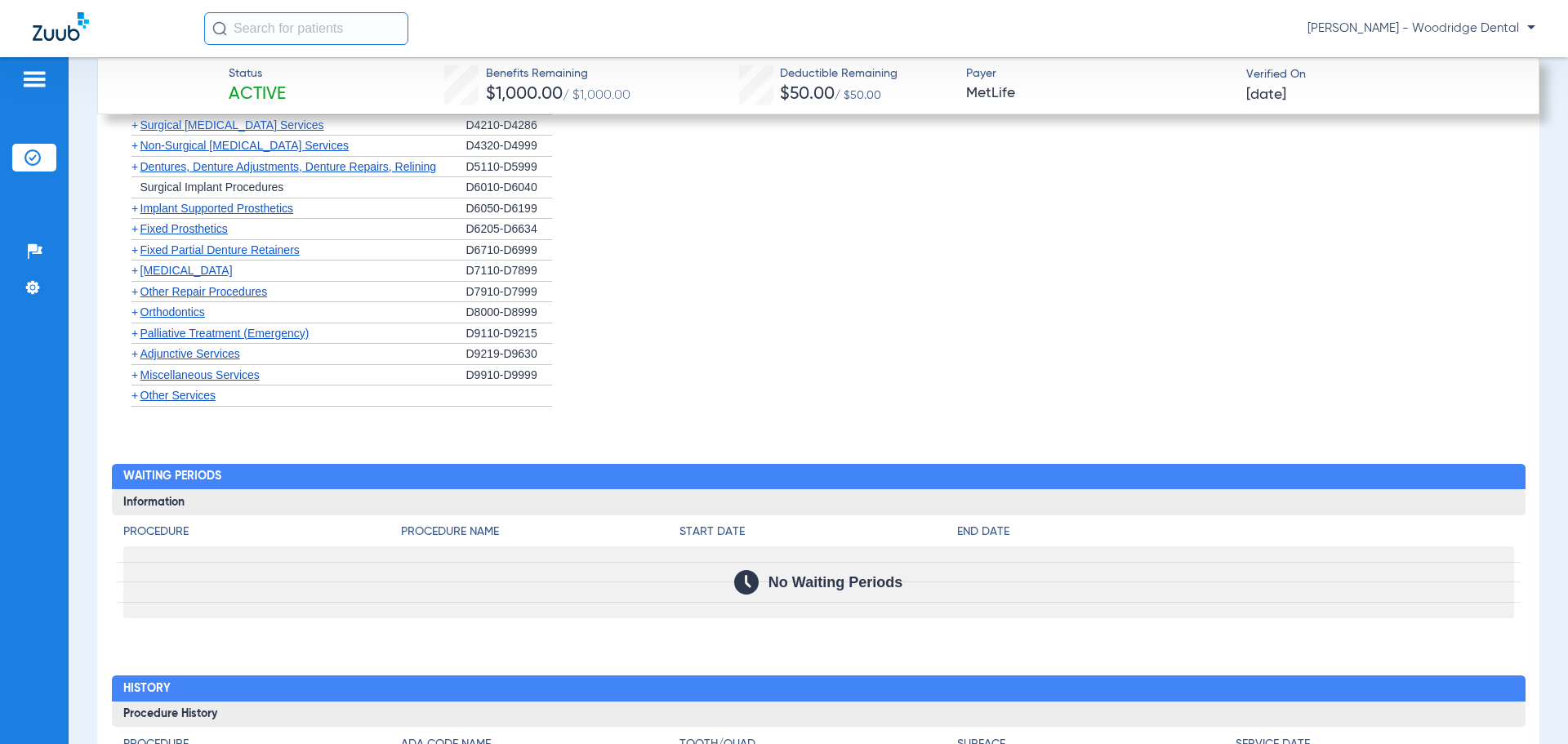
click at [136, 273] on span "+" at bounding box center [134, 270] width 6 height 13
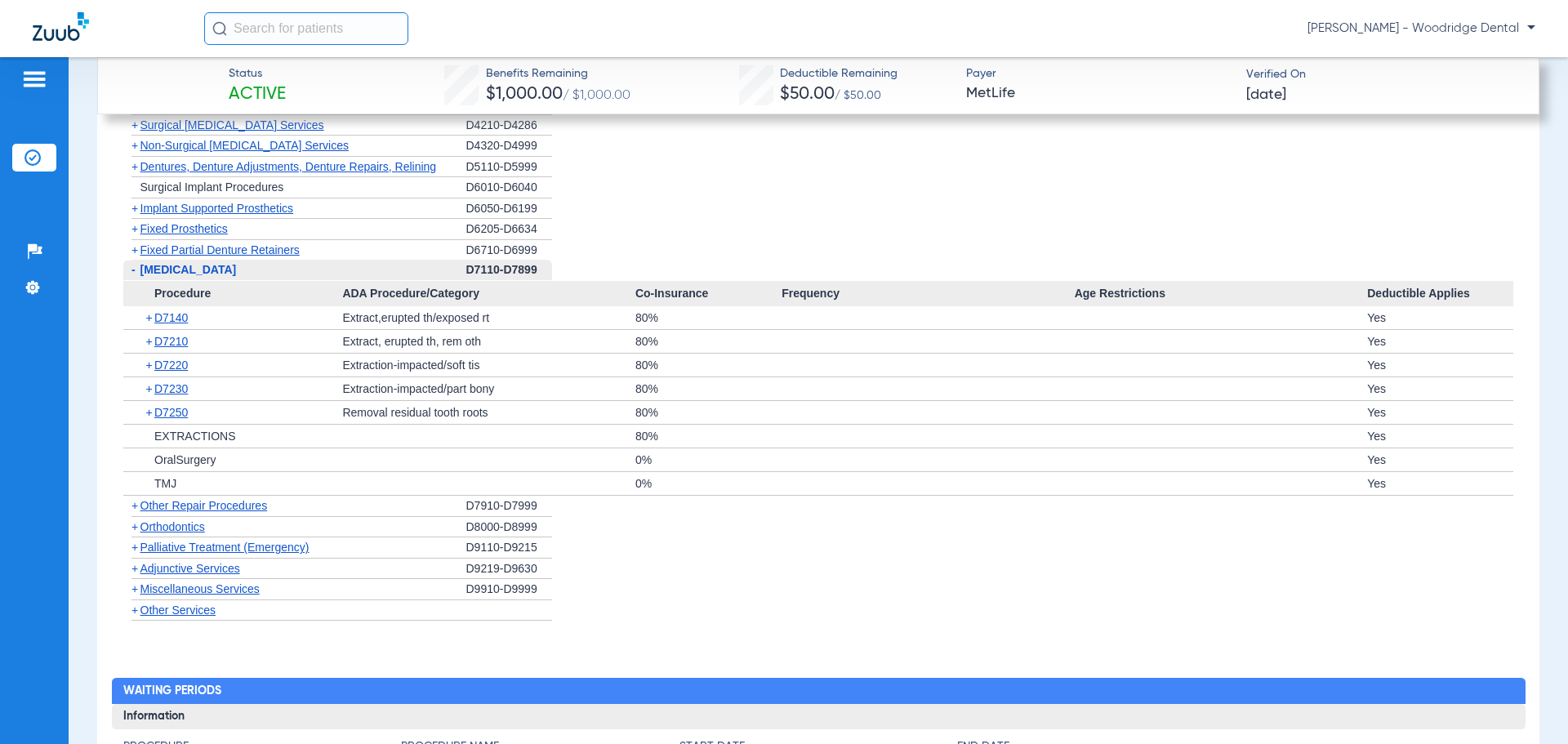
click at [146, 317] on span "+" at bounding box center [151, 318] width 9 height 23
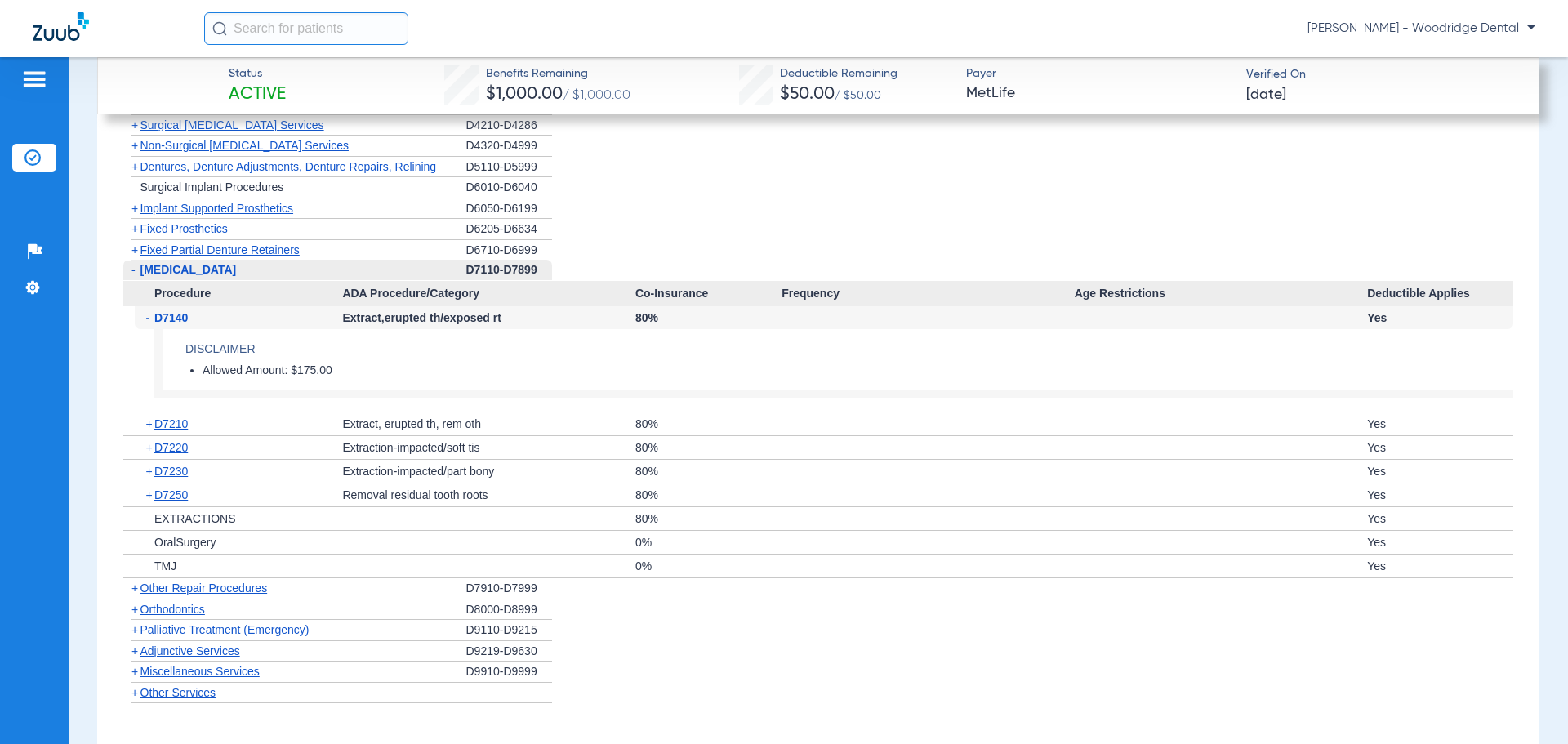
click at [148, 424] on span "+" at bounding box center [151, 424] width 9 height 23
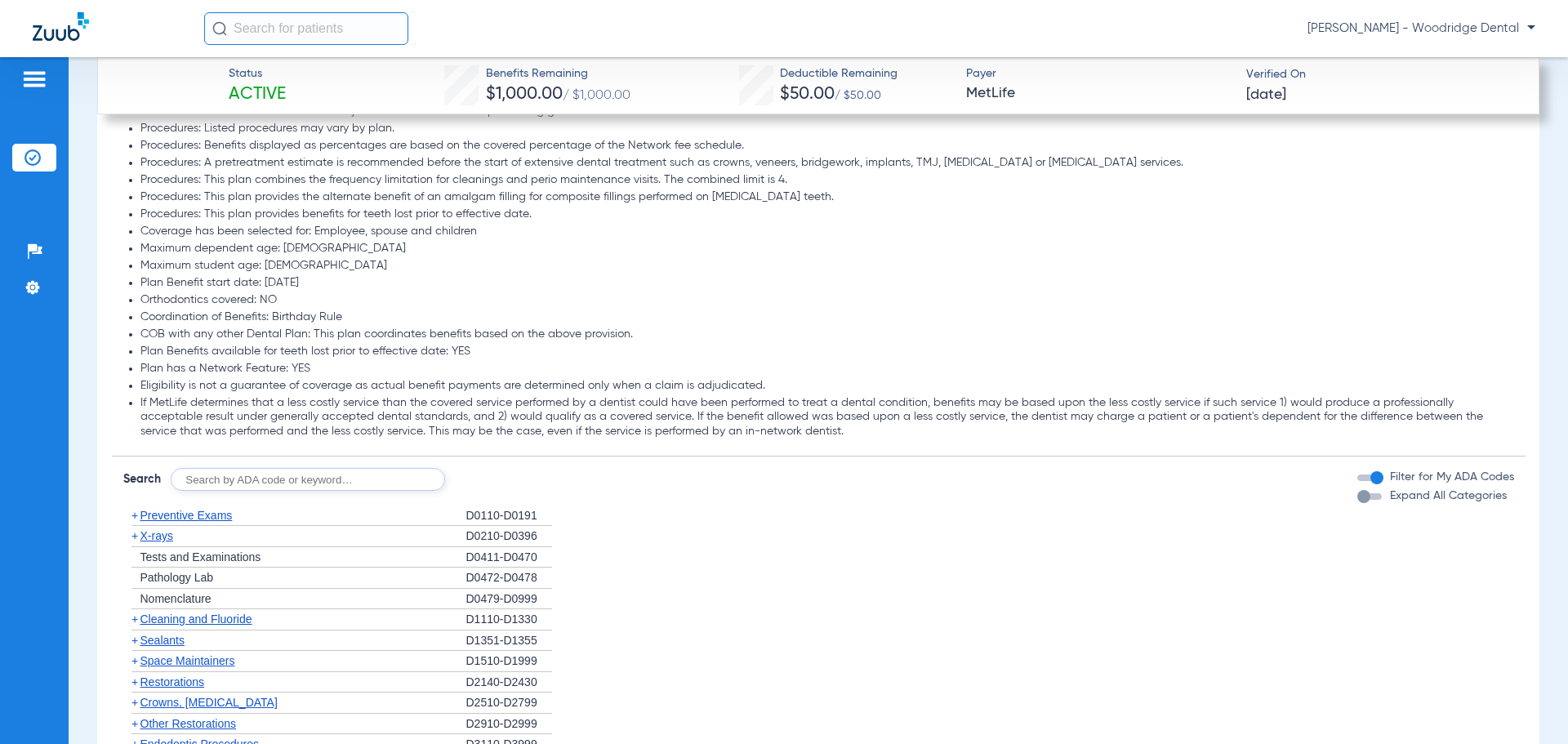
scroll to position [1961, 0]
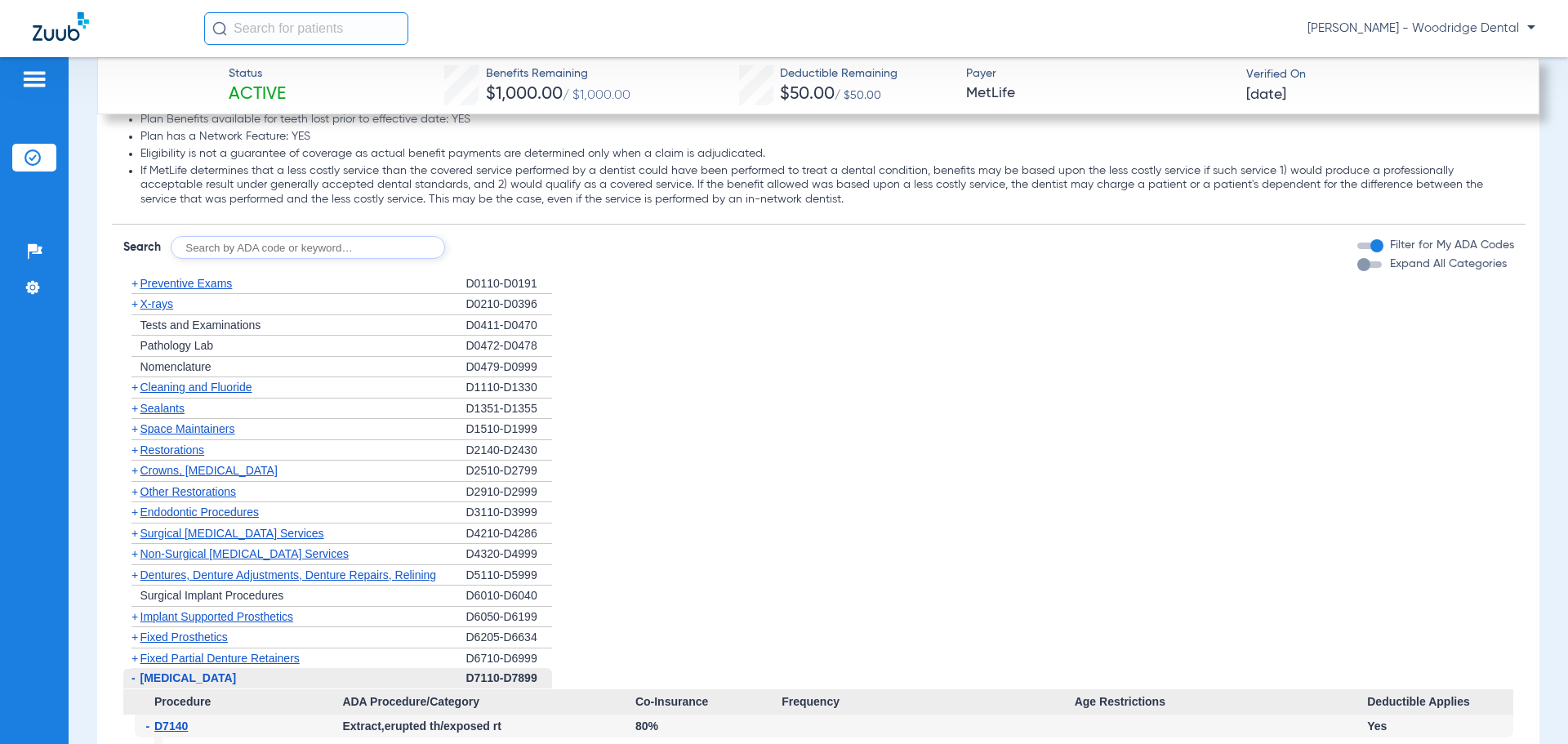
click at [355, 253] on input "text" at bounding box center [308, 247] width 275 height 23
type input "2991, 7953, 8090, 9944"
click button "Search" at bounding box center [506, 247] width 65 height 23
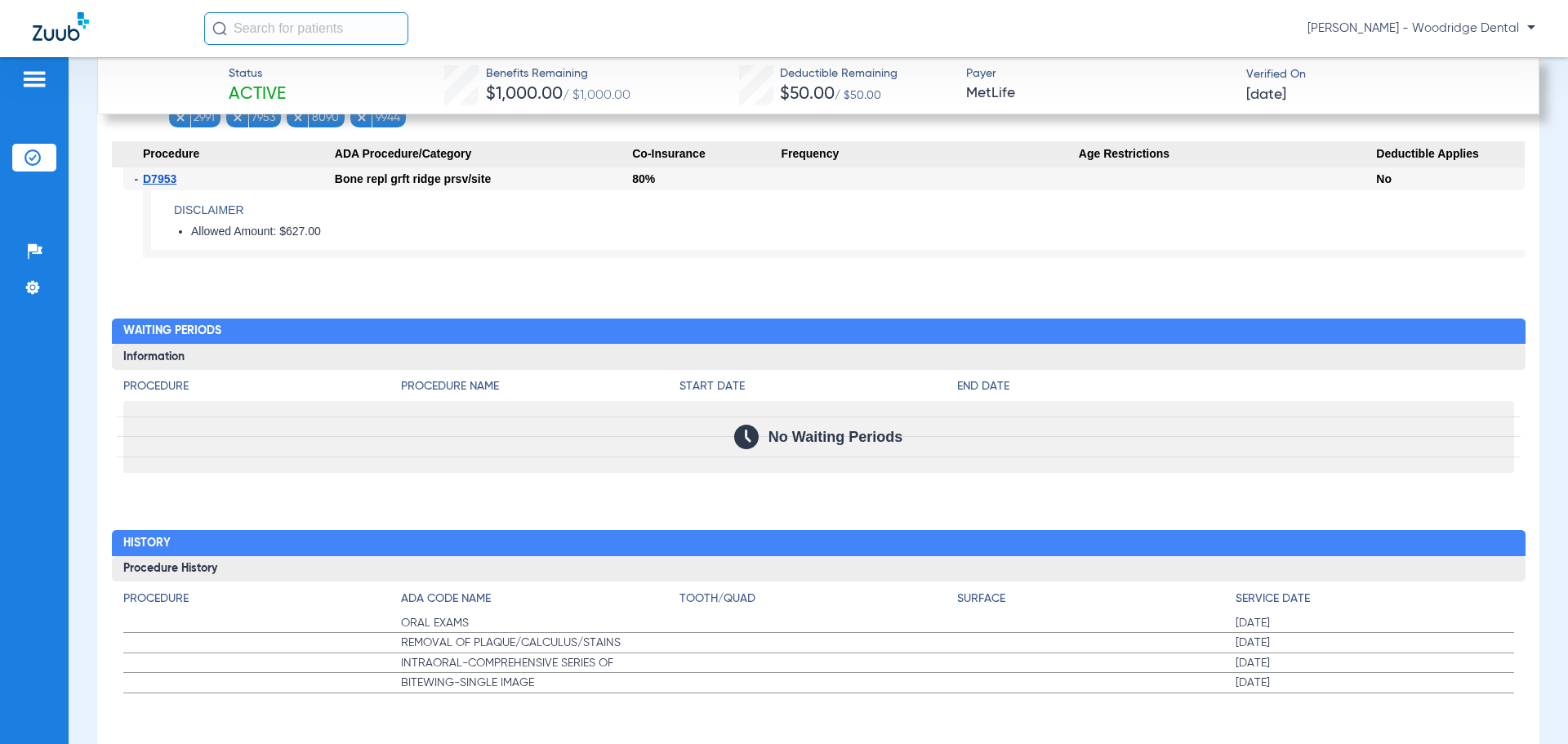
scroll to position [1797, 0]
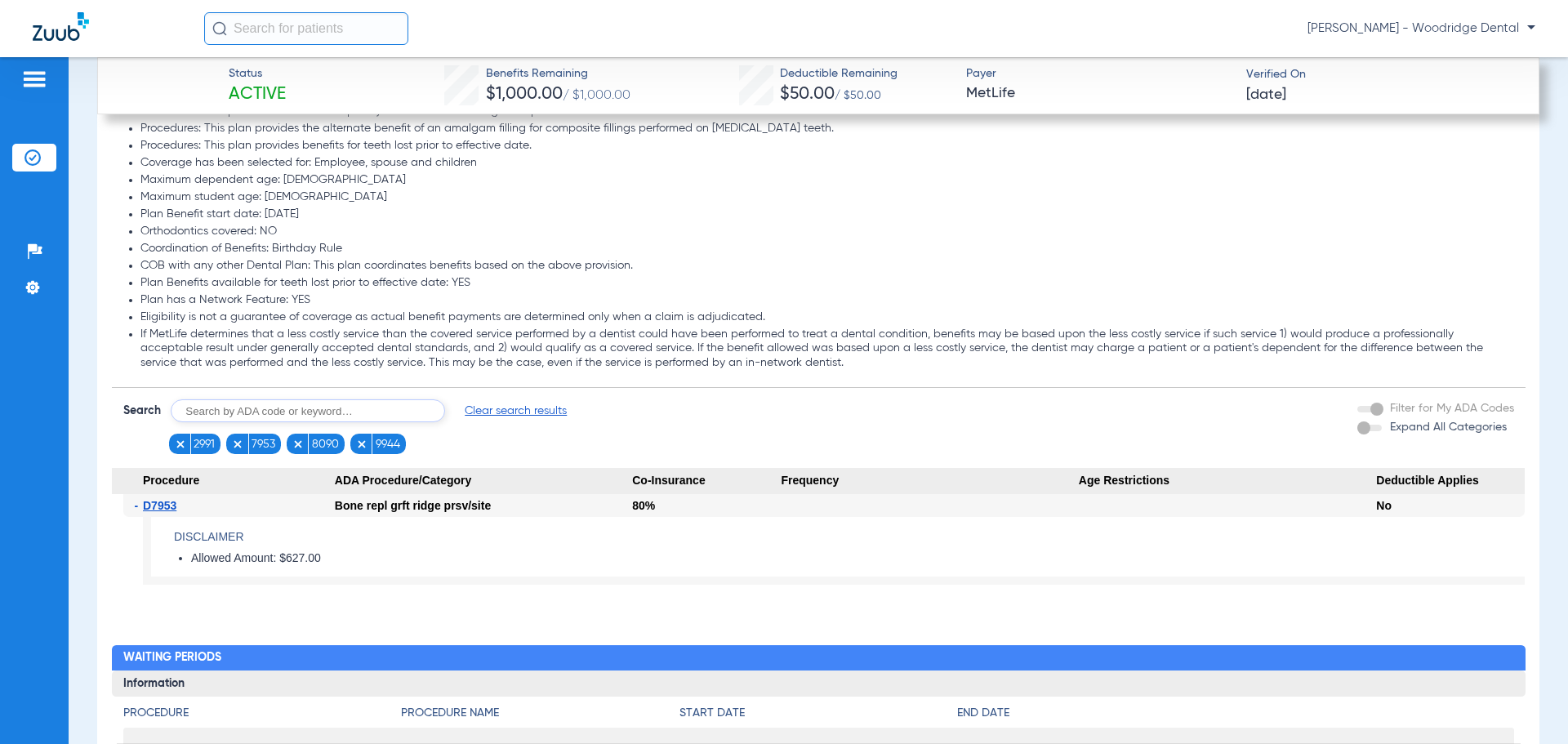
click at [517, 410] on span "Clear search results" at bounding box center [516, 411] width 102 height 16
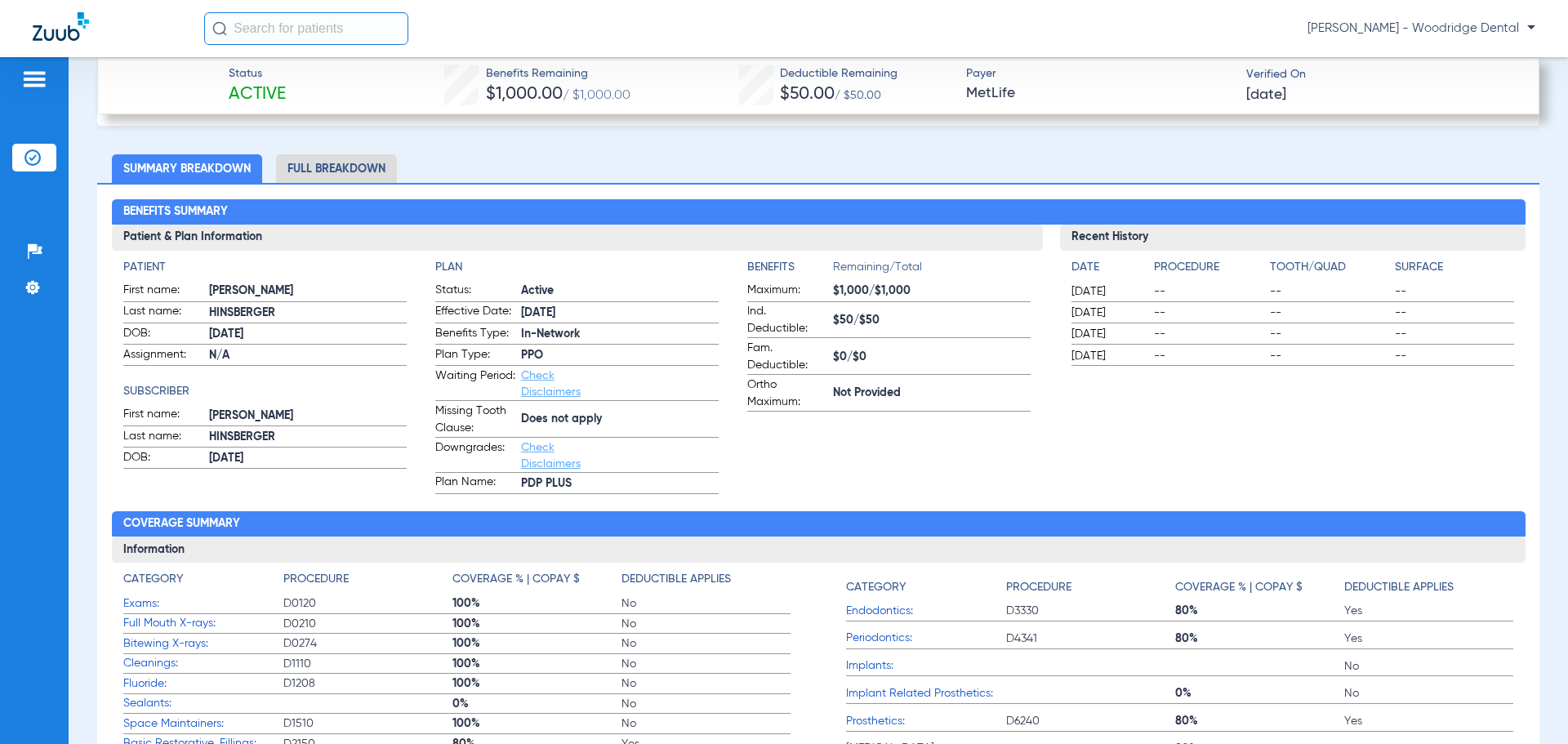
scroll to position [490, 0]
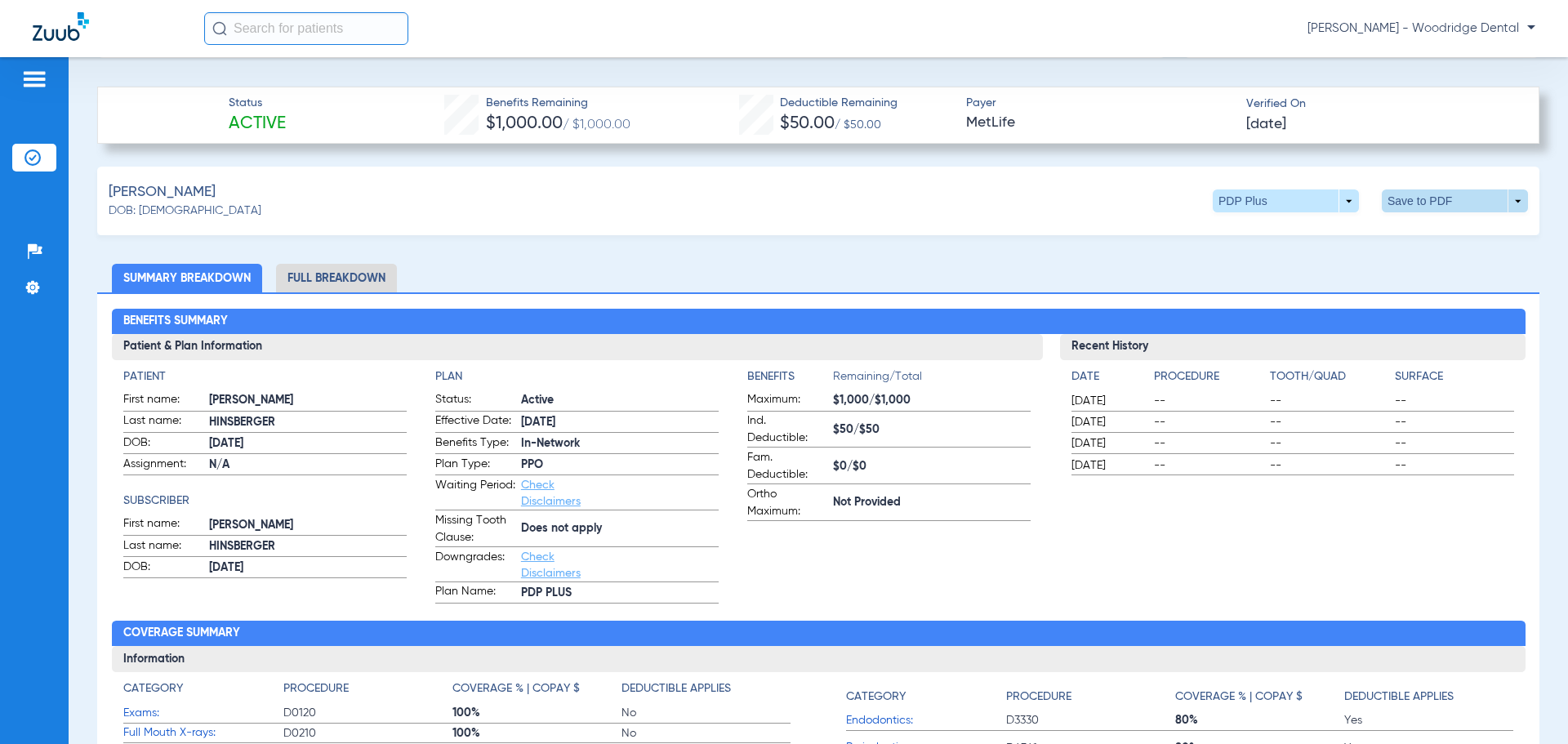
click at [1457, 203] on span at bounding box center [1455, 201] width 39 height 39
click at [1336, 232] on span "Save to PDF" at bounding box center [1320, 232] width 65 height 12
